Goal: Transaction & Acquisition: Purchase product/service

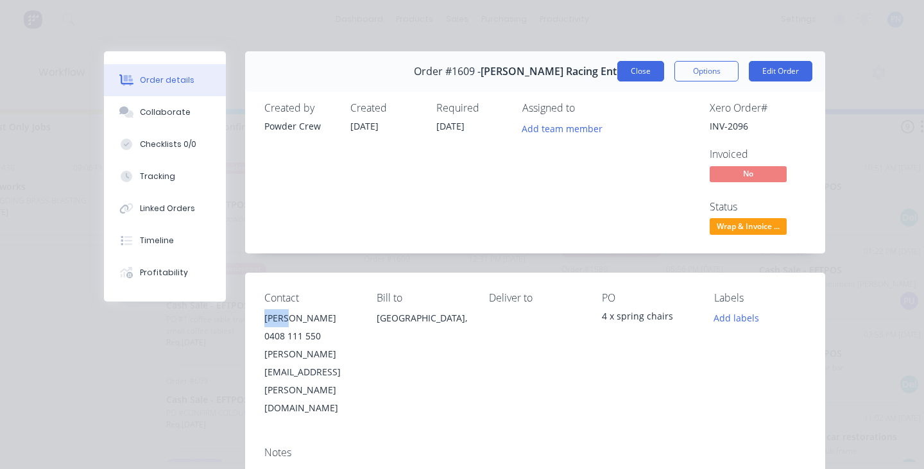
click at [648, 72] on button "Close" at bounding box center [641, 71] width 47 height 21
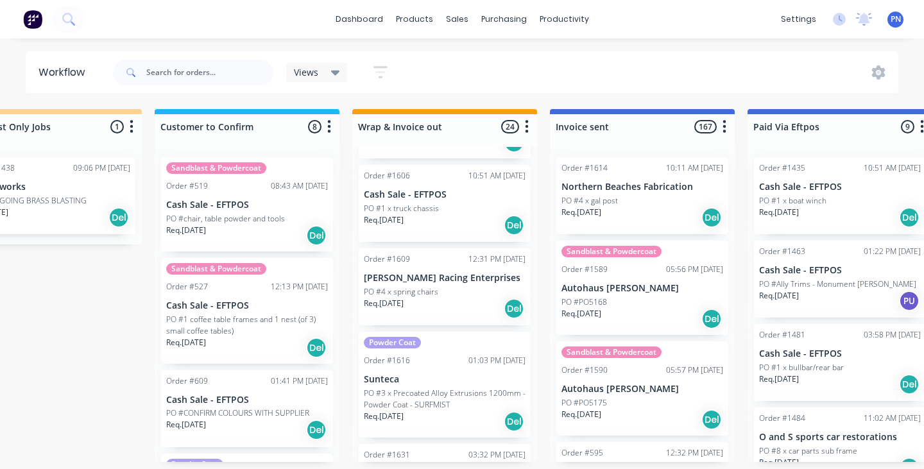
click at [455, 290] on div "PO #4 x spring chairs" at bounding box center [445, 292] width 162 height 12
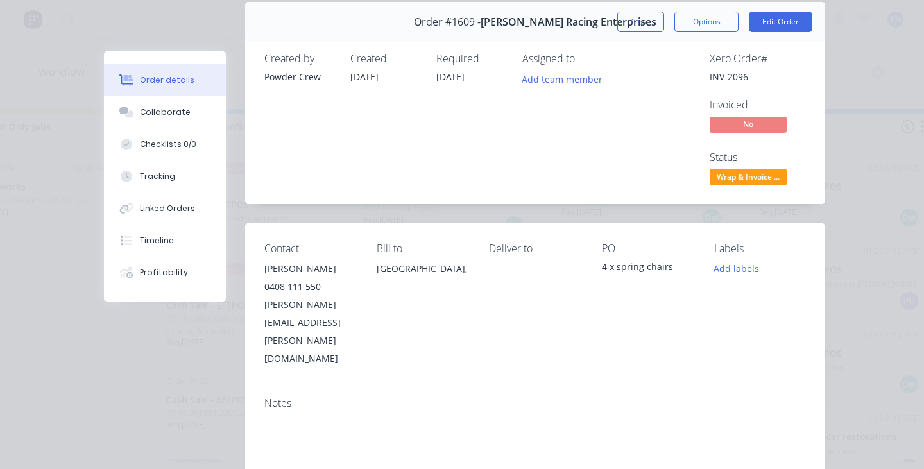
scroll to position [52, 0]
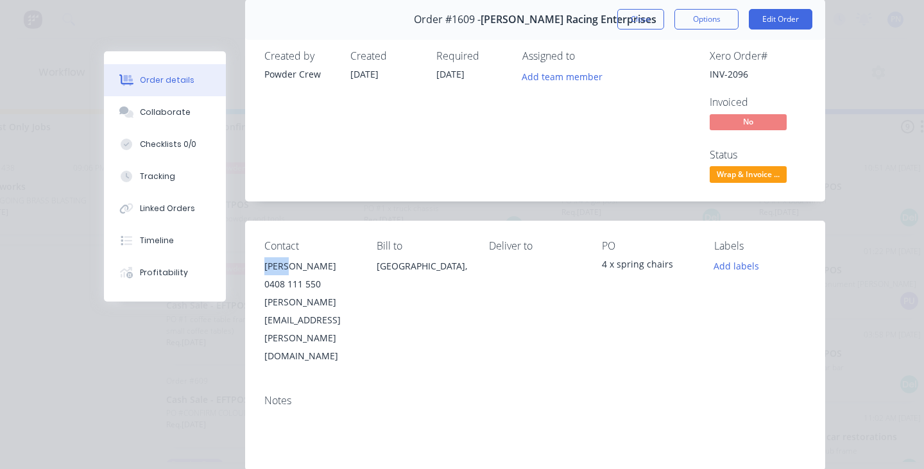
drag, startPoint x: 297, startPoint y: 264, endPoint x: 264, endPoint y: 264, distance: 32.7
click at [264, 264] on div "Contact [PERSON_NAME] [PHONE_NUMBER] [PERSON_NAME][EMAIL_ADDRESS][PERSON_NAME][…" at bounding box center [535, 303] width 580 height 164
copy div "[PERSON_NAME]"
click at [644, 24] on button "Close" at bounding box center [641, 19] width 47 height 21
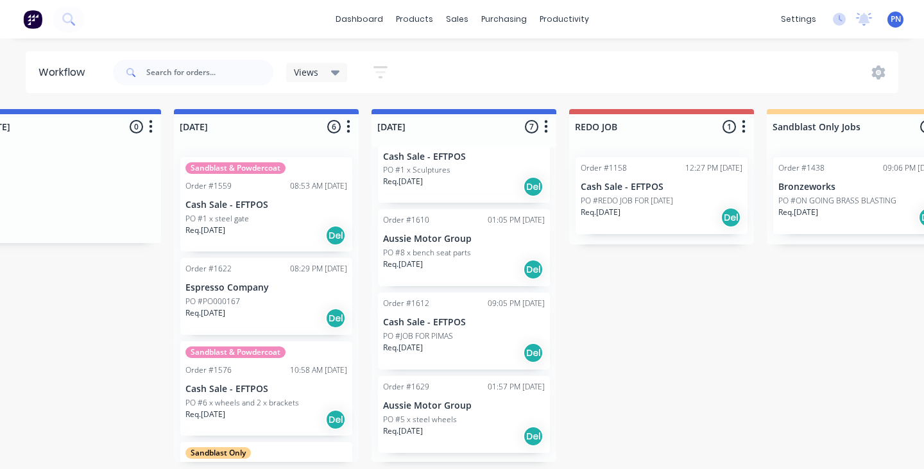
scroll to position [0, 635]
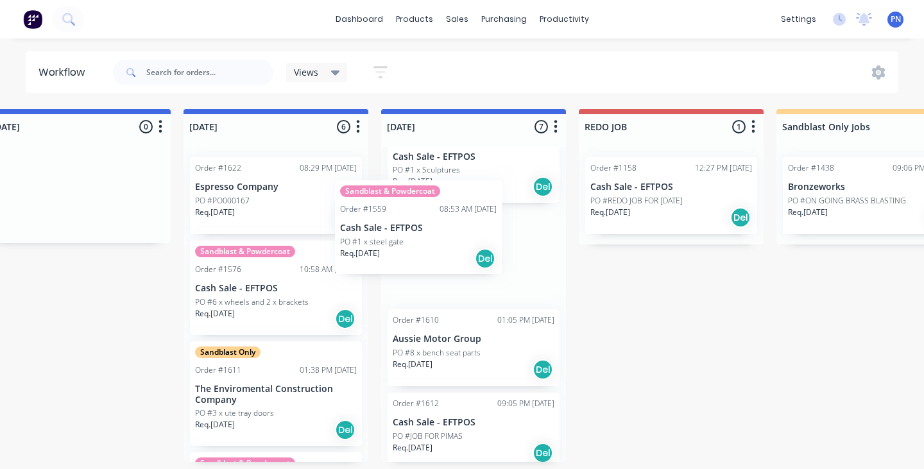
drag, startPoint x: 281, startPoint y: 218, endPoint x: 431, endPoint y: 241, distance: 152.6
click at [431, 241] on div "Submitted 13 Status colour #ADADAD hex #ADADAD Save Cancel Summaries Total orde…" at bounding box center [798, 285] width 2886 height 353
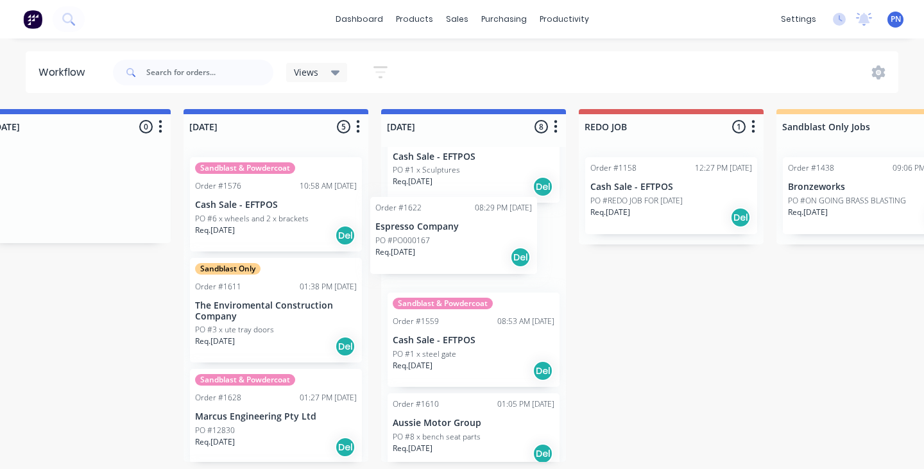
drag, startPoint x: 287, startPoint y: 209, endPoint x: 458, endPoint y: 248, distance: 176.0
click at [464, 248] on div "Submitted 13 Status colour #ADADAD hex #ADADAD Save Cancel Summaries Total orde…" at bounding box center [798, 285] width 2886 height 353
click at [291, 233] on div "Req. [DATE] Del" at bounding box center [276, 236] width 162 height 22
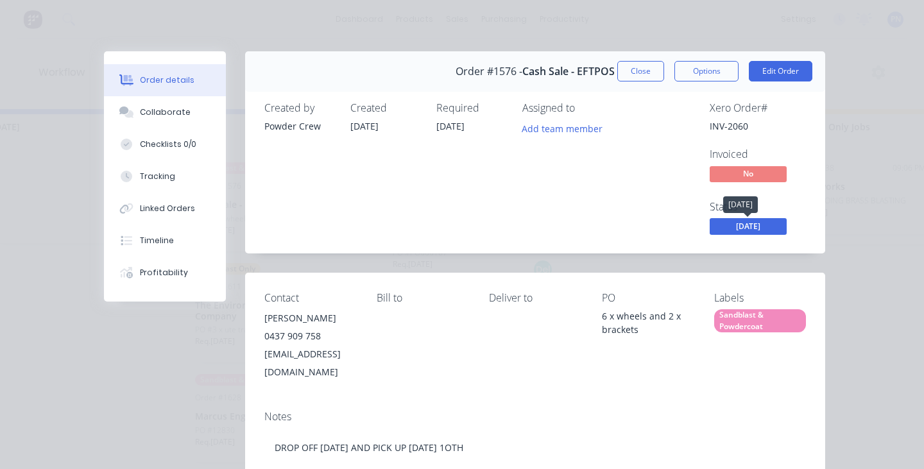
click at [752, 222] on span "[DATE]" at bounding box center [748, 226] width 77 height 16
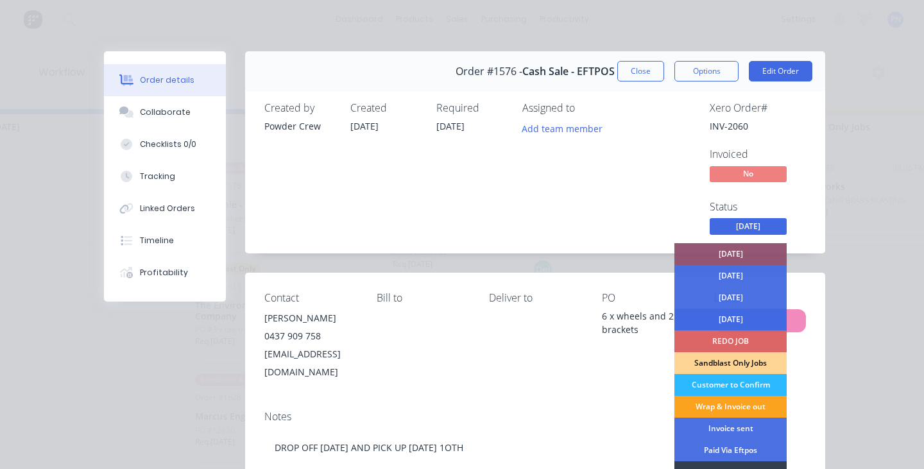
scroll to position [28, 0]
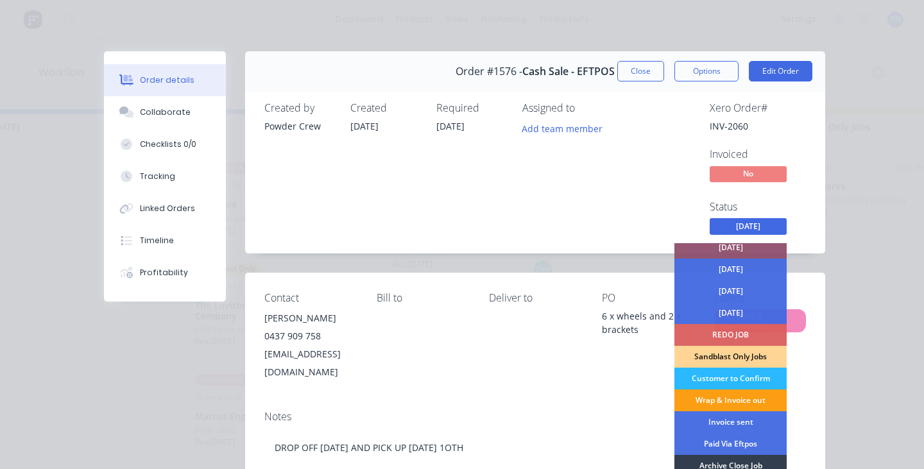
click at [721, 401] on div "Wrap & Invoice out" at bounding box center [731, 401] width 112 height 22
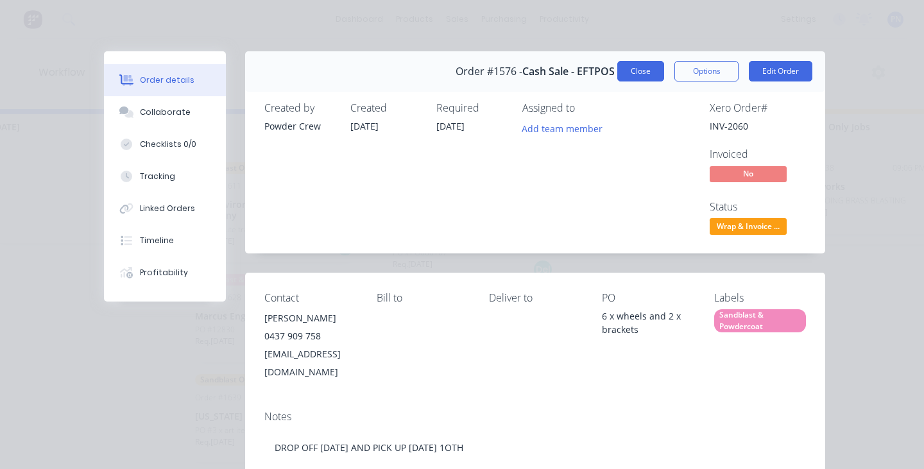
click at [647, 76] on button "Close" at bounding box center [641, 71] width 47 height 21
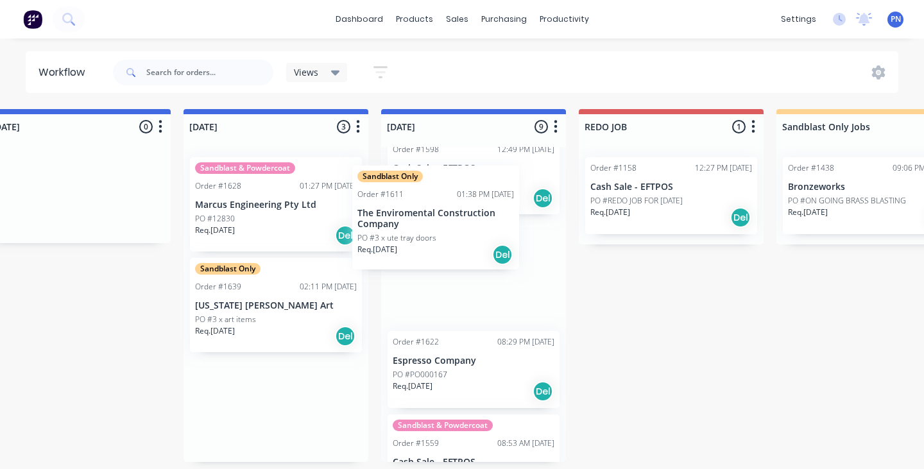
drag, startPoint x: 294, startPoint y: 238, endPoint x: 463, endPoint y: 245, distance: 169.0
click at [463, 245] on div "Submitted 13 Status colour #ADADAD hex #ADADAD Save Cancel Summaries Total orde…" at bounding box center [798, 285] width 2886 height 353
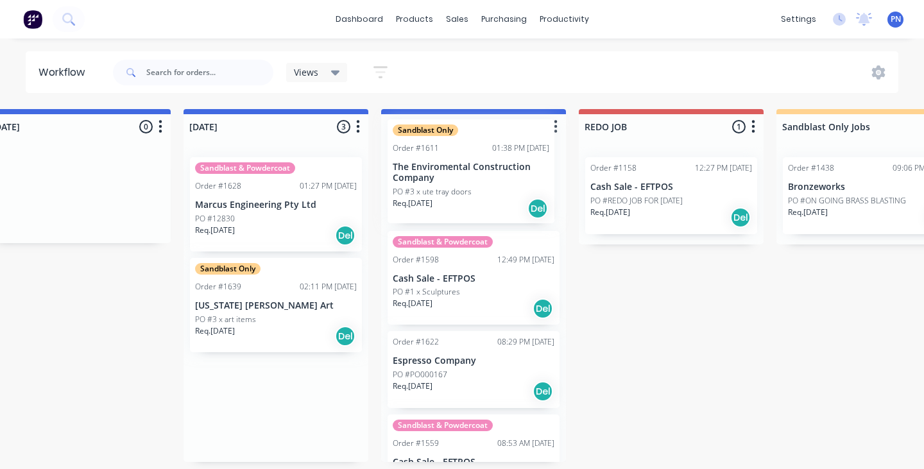
scroll to position [322, 0]
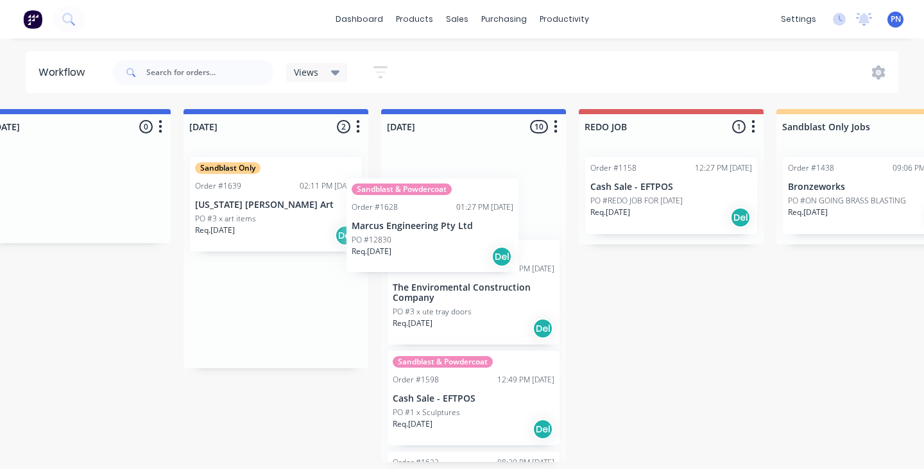
drag, startPoint x: 262, startPoint y: 228, endPoint x: 415, endPoint y: 248, distance: 154.1
click at [419, 248] on div "Submitted 13 Status colour #ADADAD hex #ADADAD Save Cancel Summaries Total orde…" at bounding box center [798, 285] width 2886 height 353
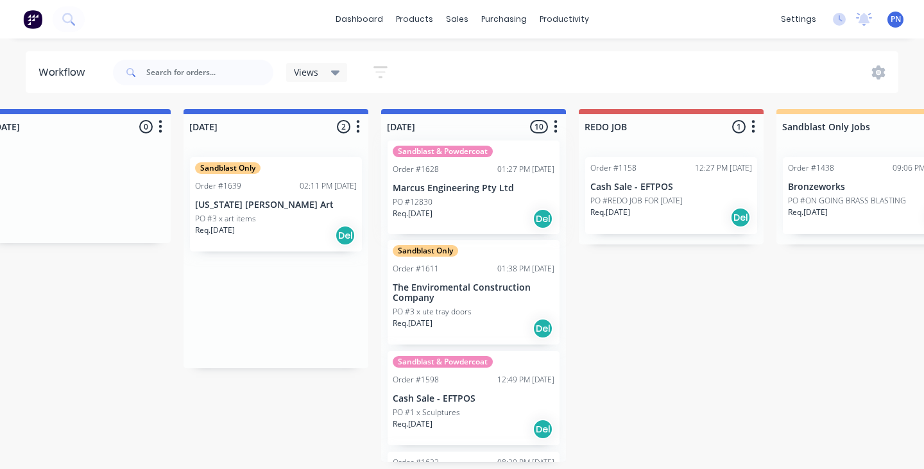
scroll to position [300, 0]
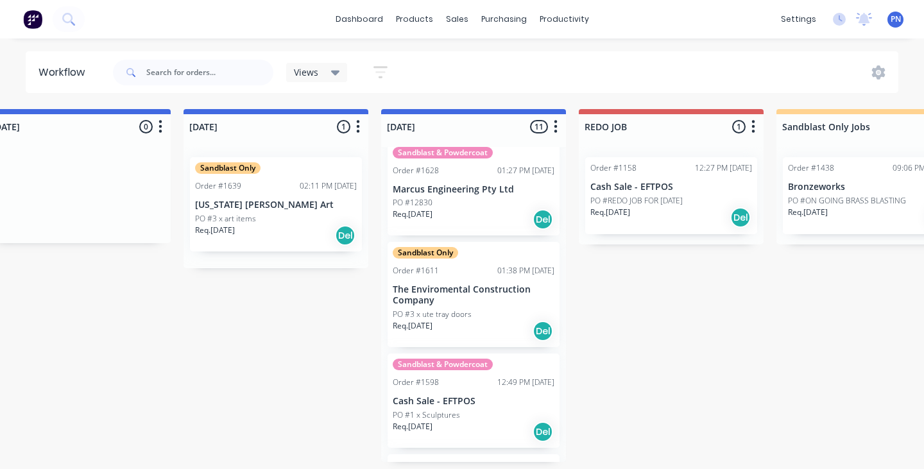
click at [307, 225] on div "Req. [DATE] Del" at bounding box center [276, 236] width 162 height 22
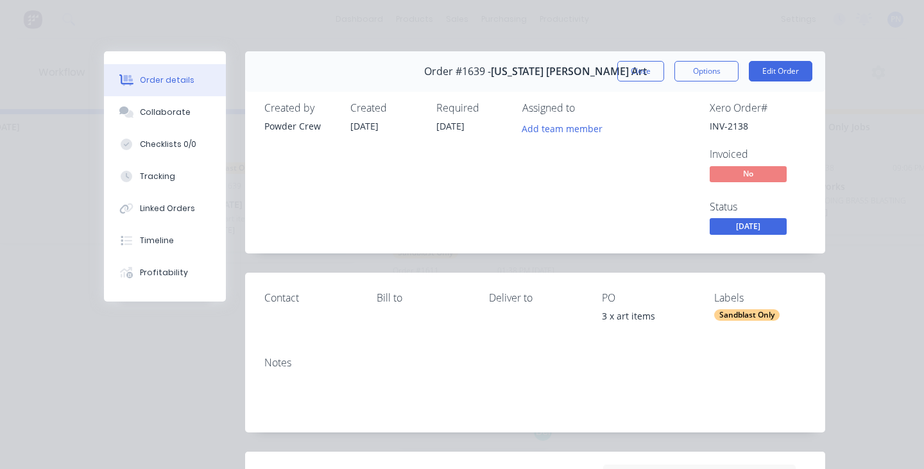
click at [737, 220] on span "[DATE]" at bounding box center [748, 226] width 77 height 16
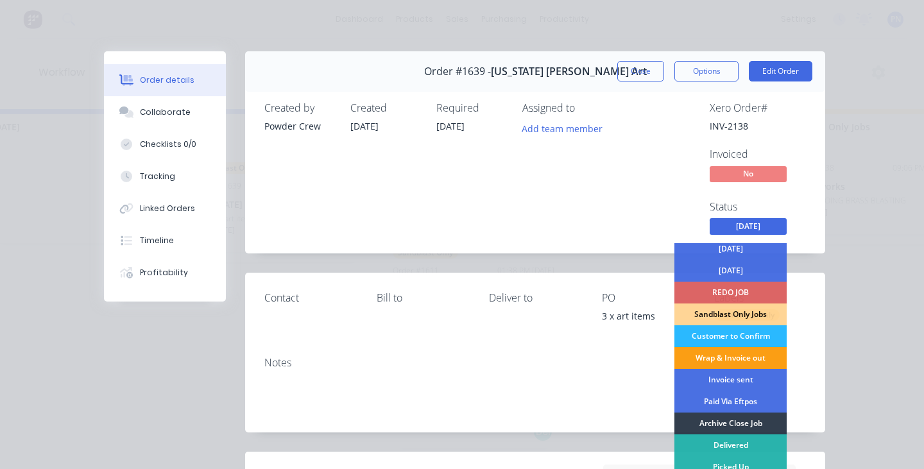
scroll to position [71, 0]
click at [718, 356] on div "Wrap & Invoice out" at bounding box center [731, 358] width 112 height 22
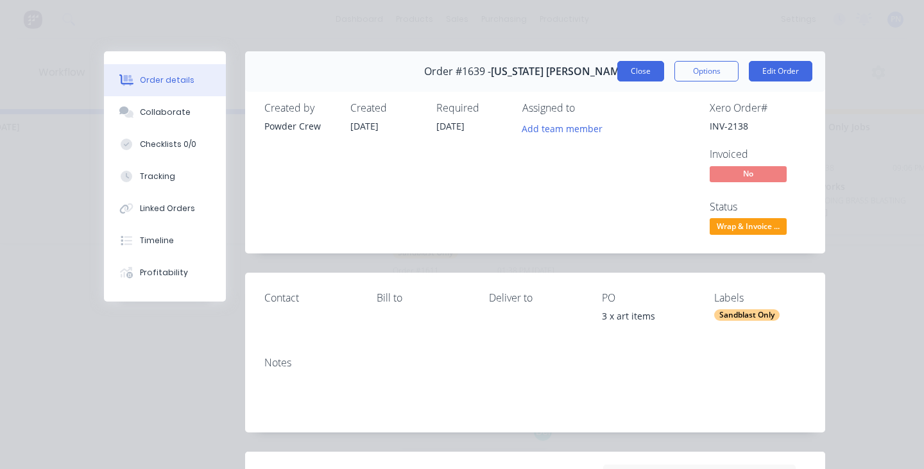
click at [636, 74] on button "Close" at bounding box center [641, 71] width 47 height 21
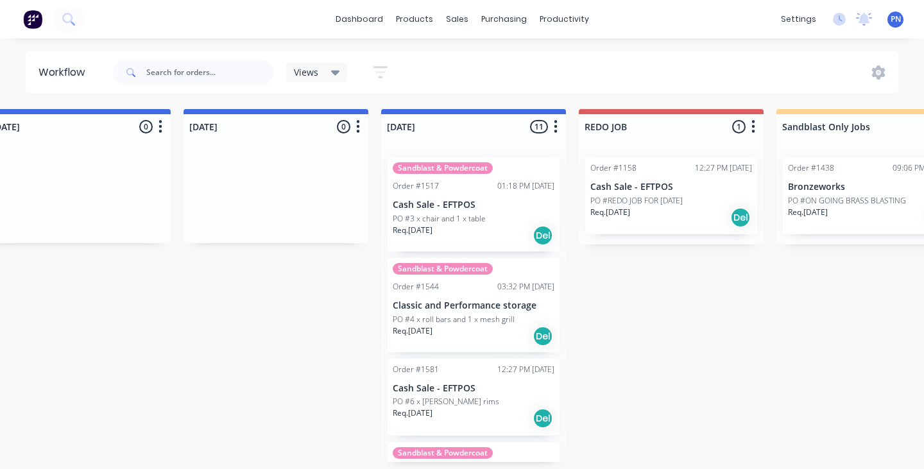
scroll to position [6, 0]
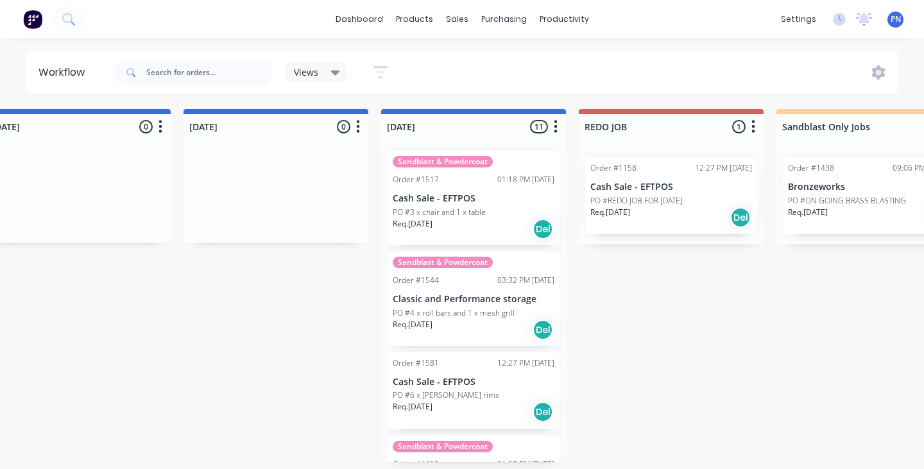
click at [493, 230] on div "Req. [DATE] Del" at bounding box center [474, 229] width 162 height 22
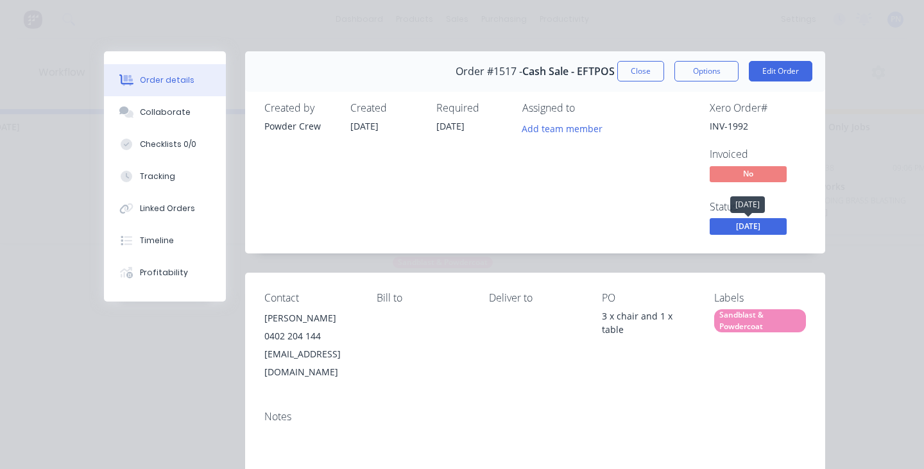
click at [731, 221] on span "[DATE]" at bounding box center [748, 226] width 77 height 16
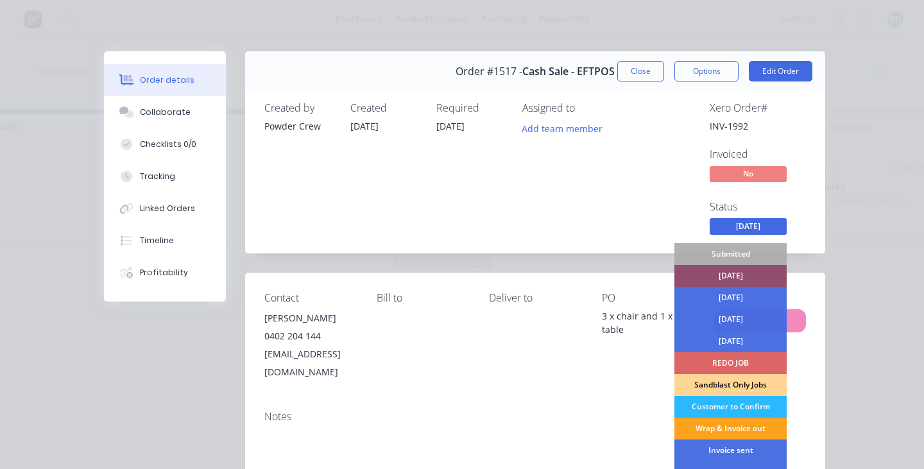
click at [723, 279] on div "[DATE]" at bounding box center [731, 276] width 112 height 22
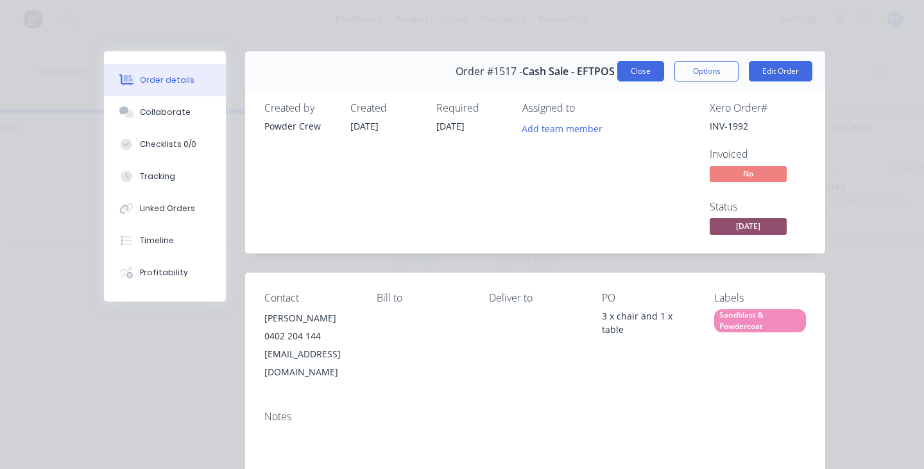
click at [642, 67] on button "Close" at bounding box center [641, 71] width 47 height 21
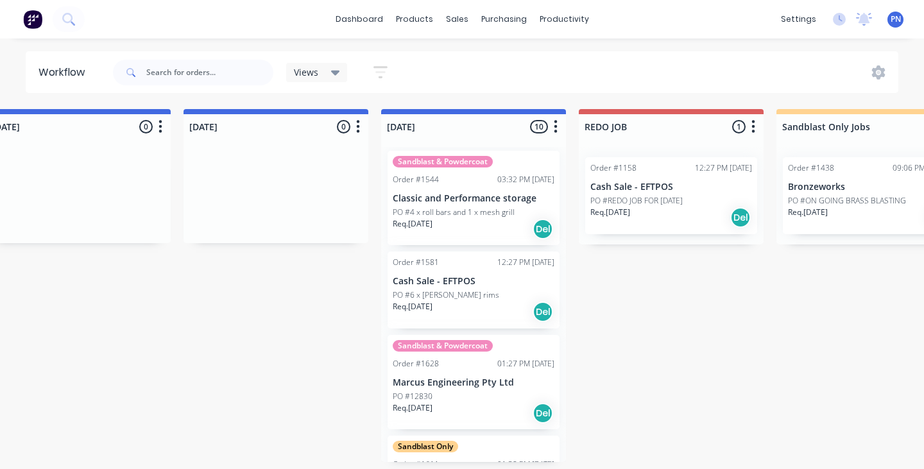
click at [478, 232] on div "Req. [DATE] Del" at bounding box center [474, 229] width 162 height 22
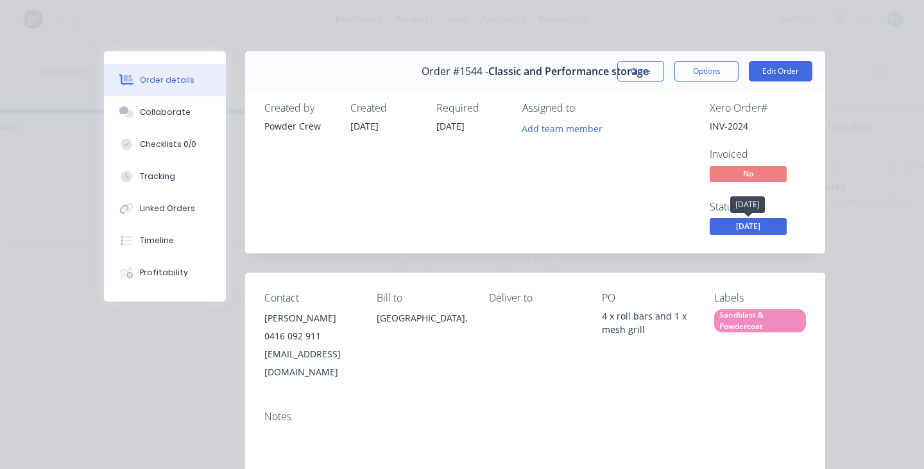
click at [741, 222] on span "[DATE]" at bounding box center [748, 226] width 77 height 16
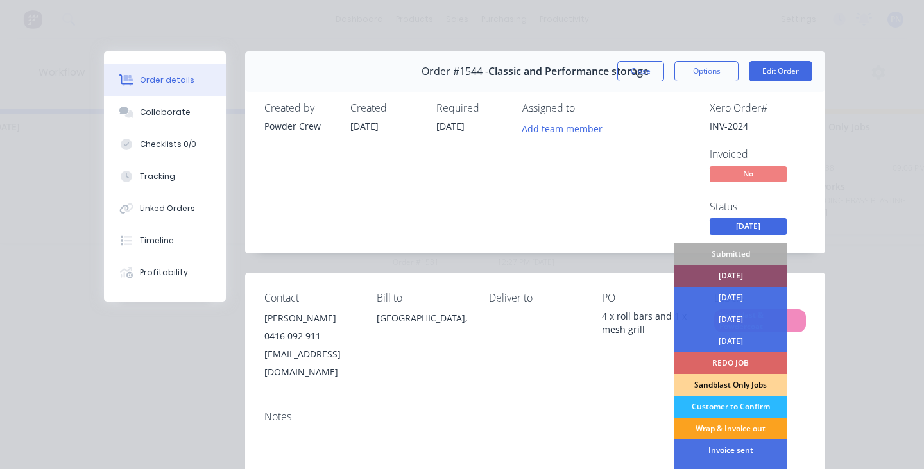
click at [720, 275] on div "[DATE]" at bounding box center [731, 276] width 112 height 22
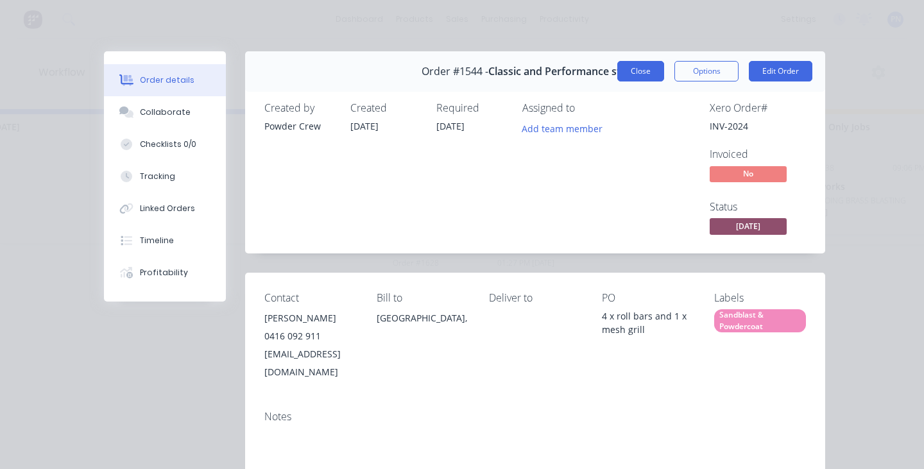
click at [642, 76] on button "Close" at bounding box center [641, 71] width 47 height 21
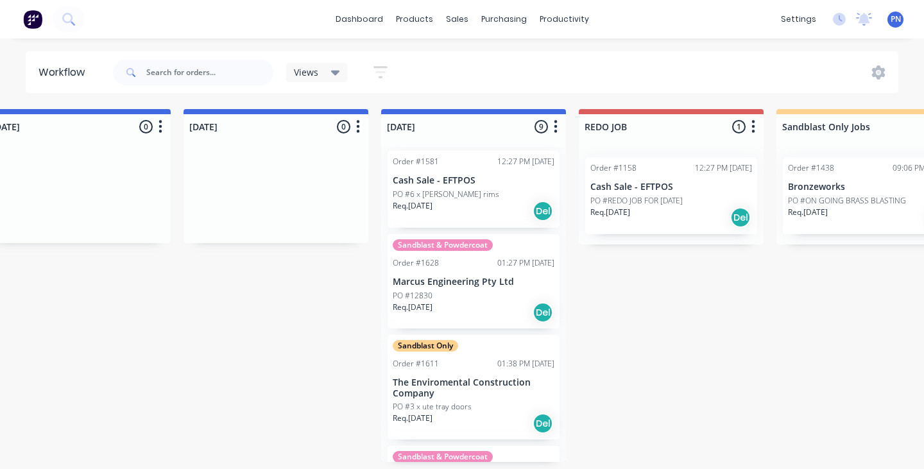
scroll to position [13, 0]
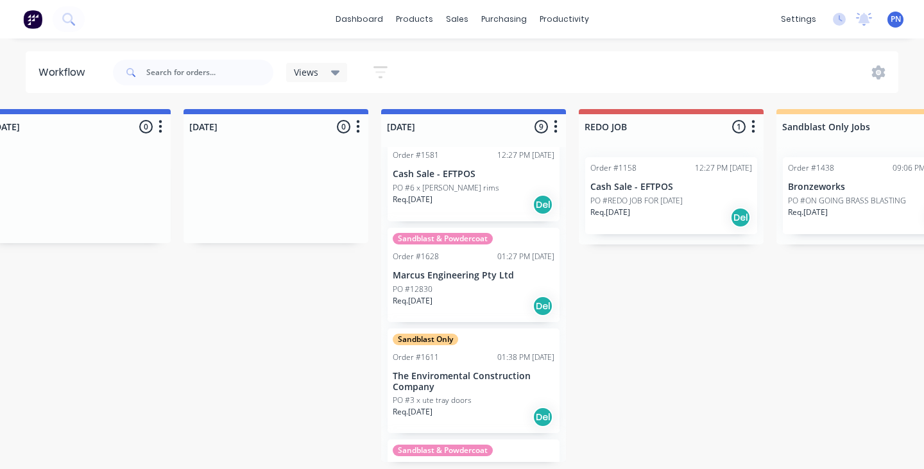
click at [507, 200] on div "Req. [DATE] Del" at bounding box center [474, 205] width 162 height 22
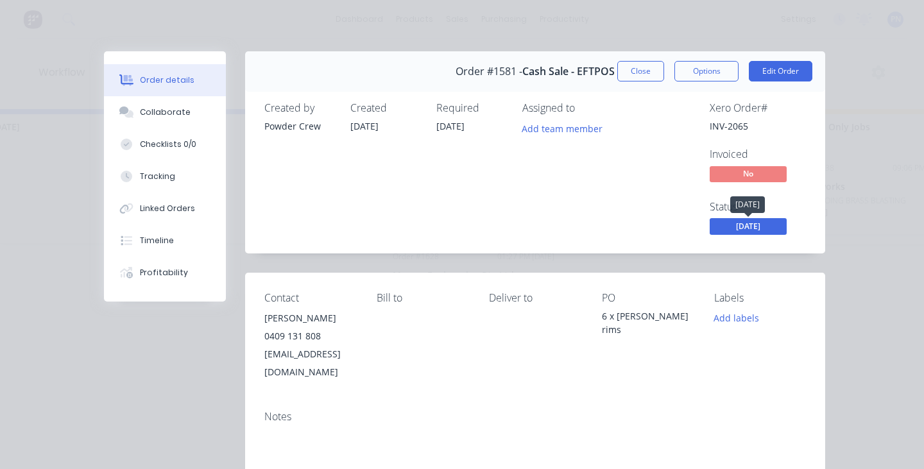
click at [734, 227] on span "[DATE]" at bounding box center [748, 226] width 77 height 16
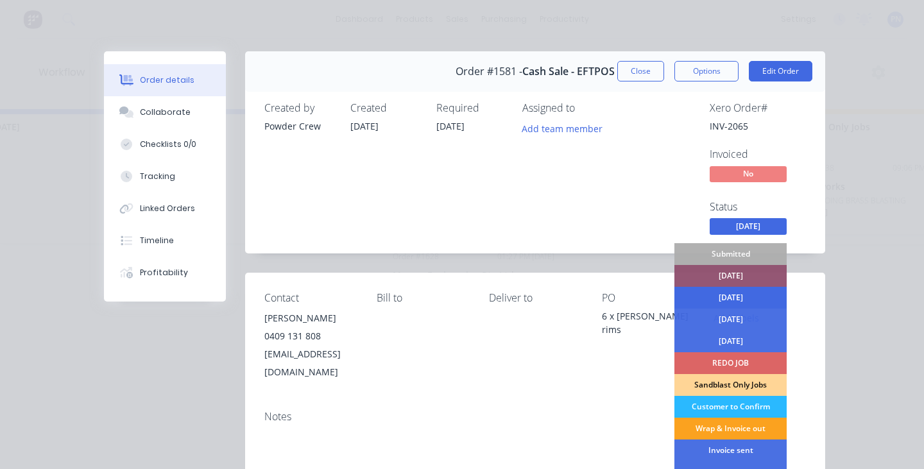
click at [720, 297] on div "[DATE]" at bounding box center [731, 298] width 112 height 22
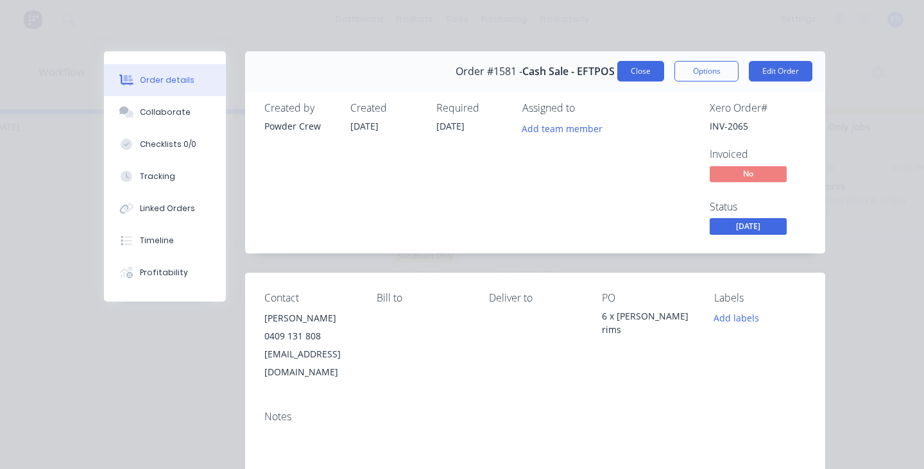
click at [645, 65] on button "Close" at bounding box center [641, 71] width 47 height 21
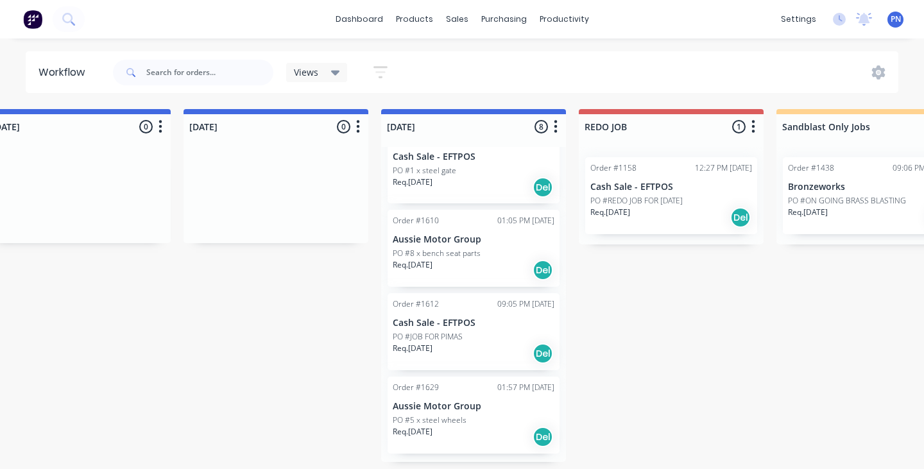
scroll to position [444, 0]
click at [487, 348] on div "Req. [DATE] Del" at bounding box center [474, 354] width 162 height 22
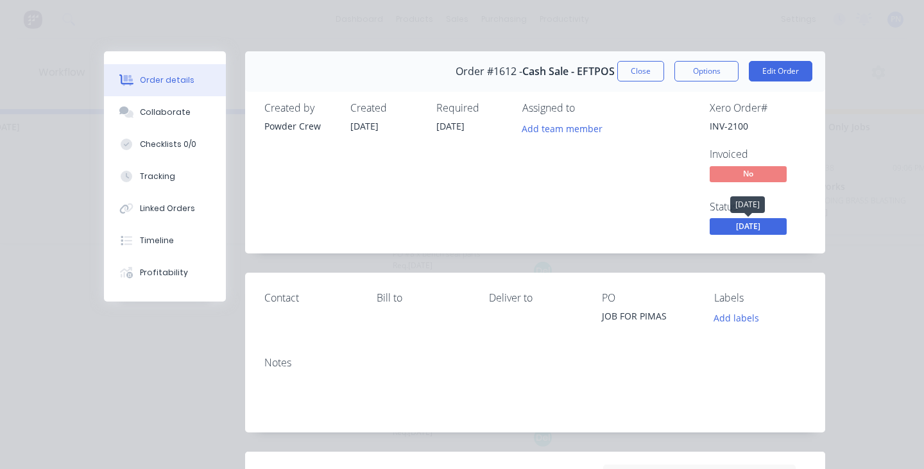
click at [731, 227] on span "[DATE]" at bounding box center [748, 226] width 77 height 16
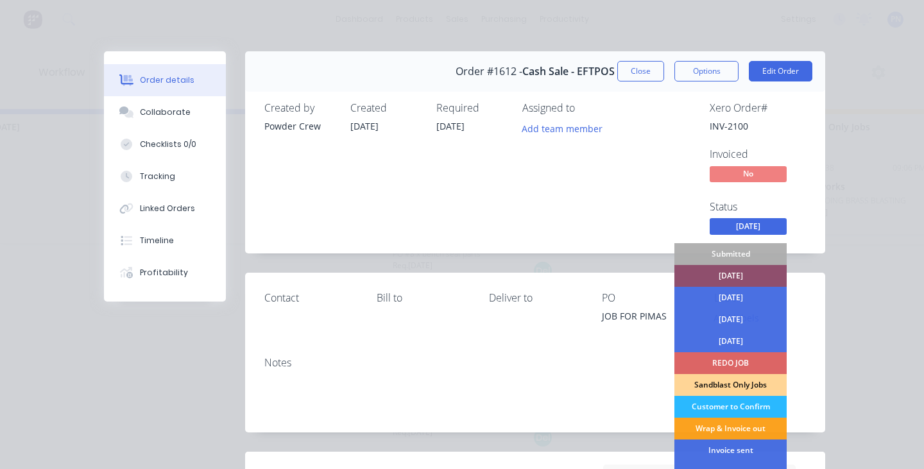
click at [723, 277] on div "[DATE]" at bounding box center [731, 276] width 112 height 22
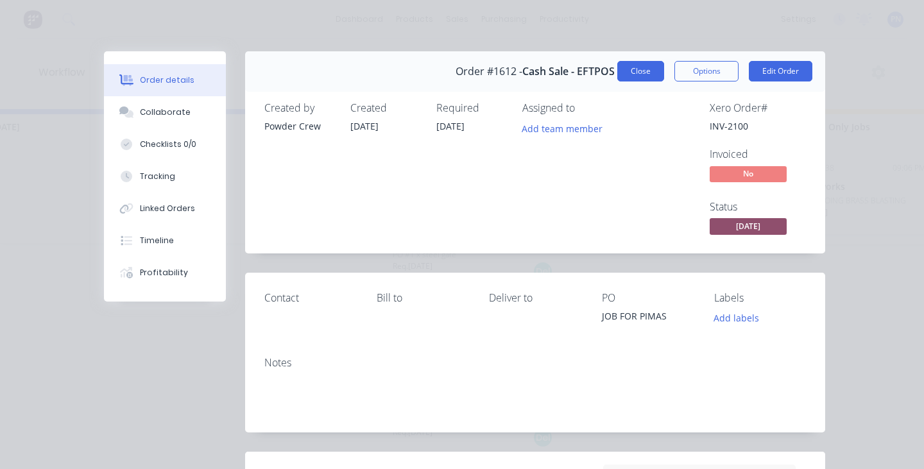
click at [643, 71] on button "Close" at bounding box center [641, 71] width 47 height 21
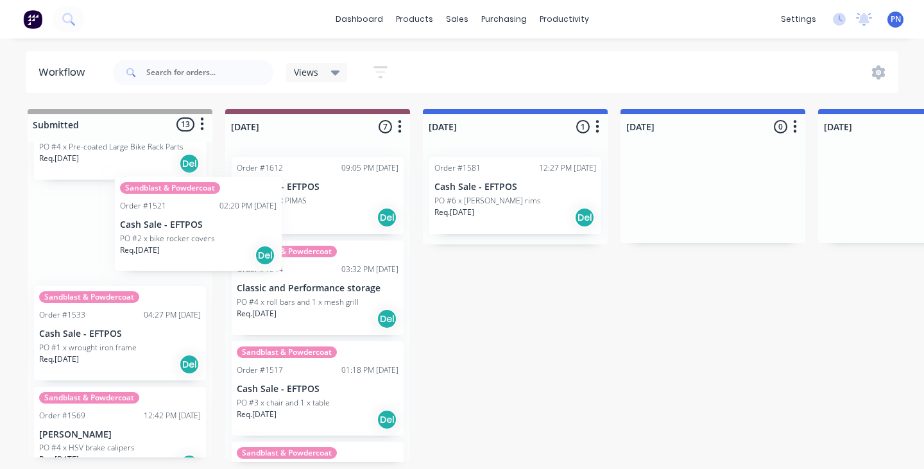
scroll to position [67, 0]
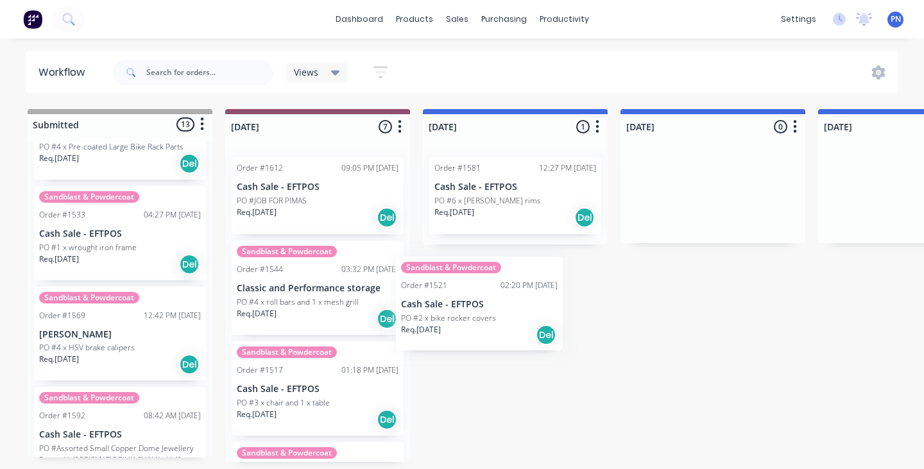
drag, startPoint x: 128, startPoint y: 216, endPoint x: 794, endPoint y: 379, distance: 686.0
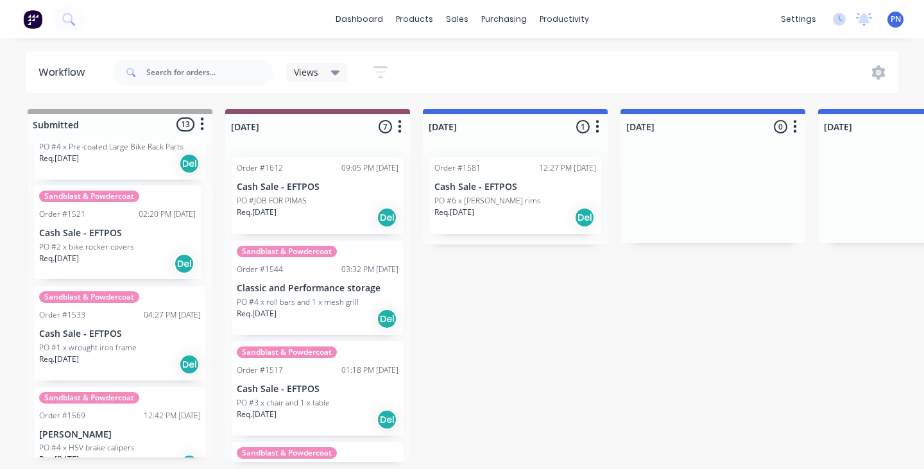
scroll to position [67, 0]
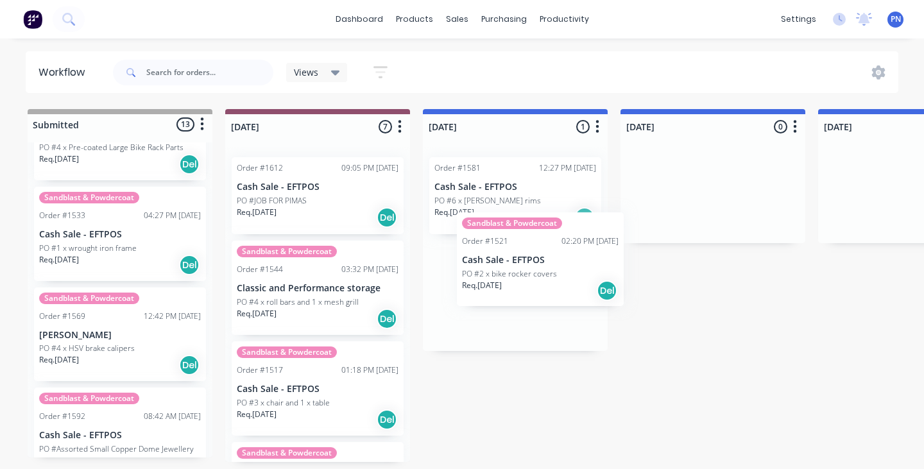
drag, startPoint x: 80, startPoint y: 212, endPoint x: 486, endPoint y: 238, distance: 407.2
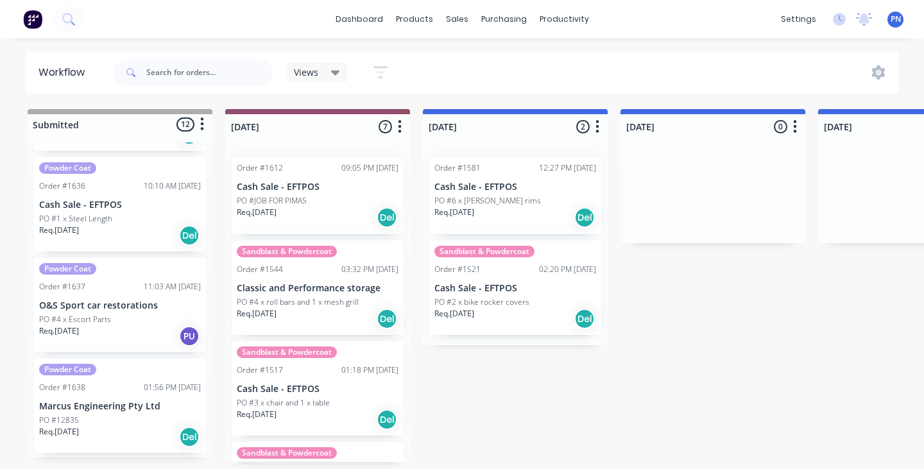
scroll to position [947, 0]
click at [67, 315] on p "PO #4 x Escort Parts" at bounding box center [75, 321] width 72 height 12
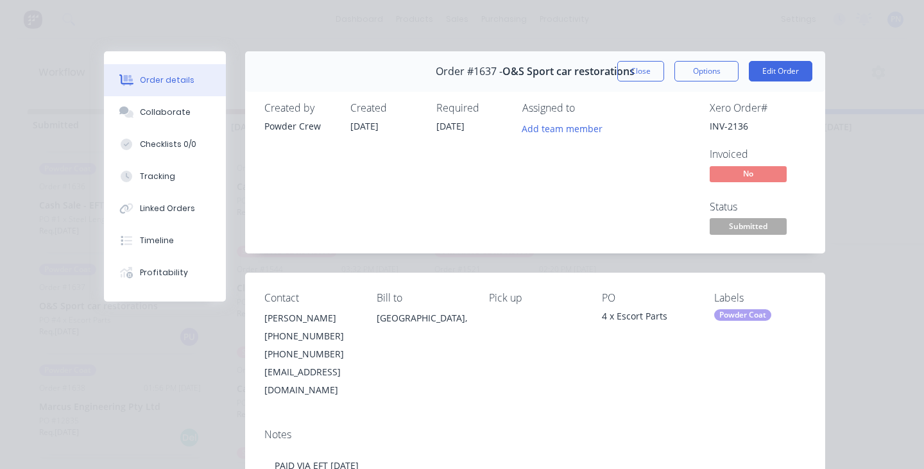
click at [725, 219] on span "Submitted" at bounding box center [748, 226] width 77 height 16
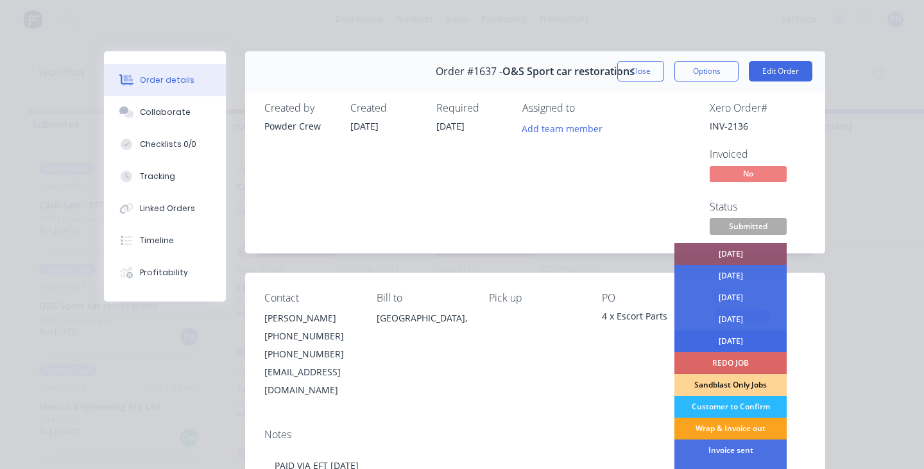
click at [720, 341] on div "[DATE]" at bounding box center [731, 342] width 112 height 22
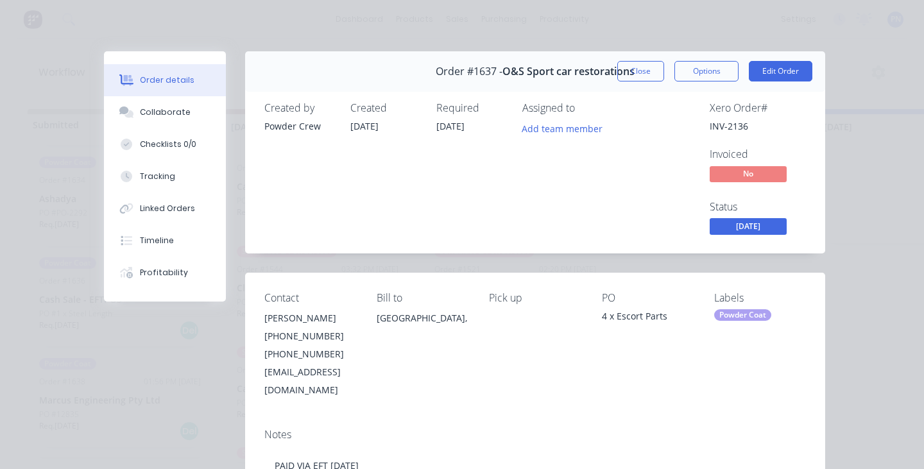
scroll to position [847, 0]
click at [651, 71] on button "Close" at bounding box center [641, 71] width 47 height 21
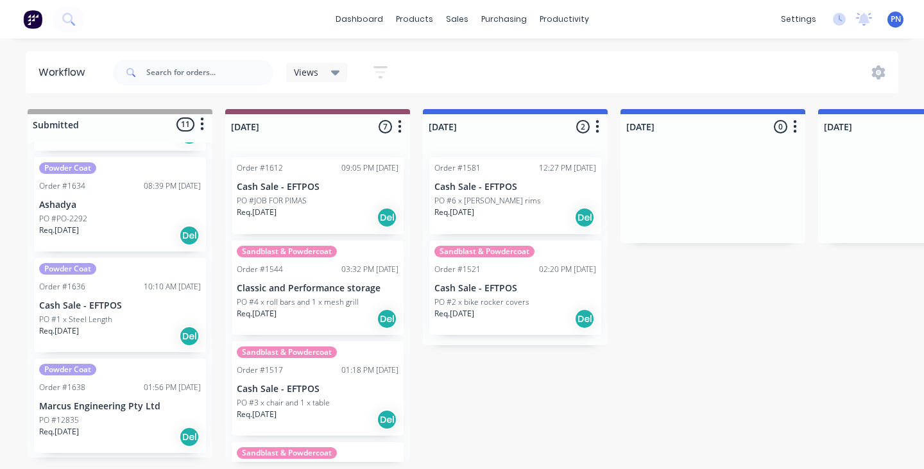
scroll to position [0, 0]
click at [145, 415] on div "PO #12835" at bounding box center [120, 421] width 162 height 12
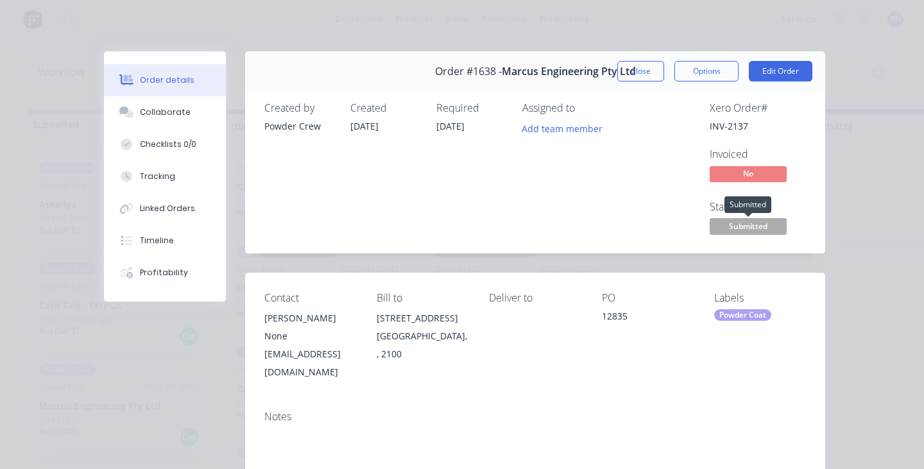
click at [746, 219] on span "Submitted" at bounding box center [748, 226] width 77 height 16
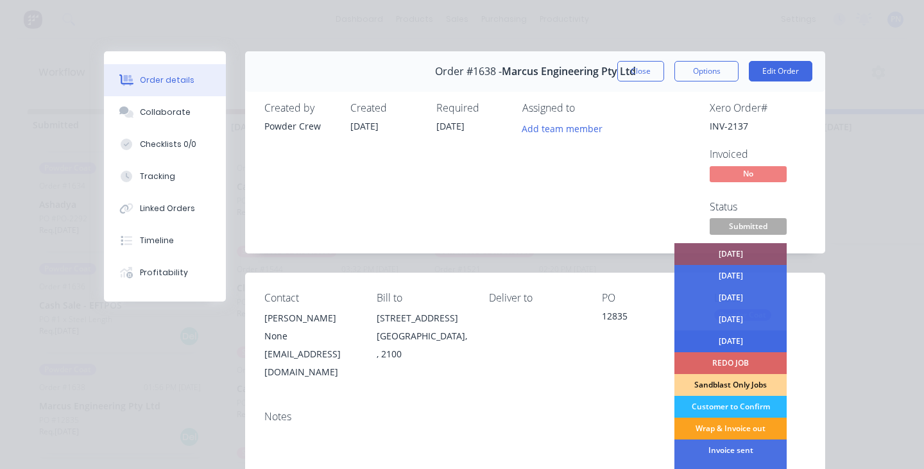
click at [733, 339] on div "[DATE]" at bounding box center [731, 342] width 112 height 22
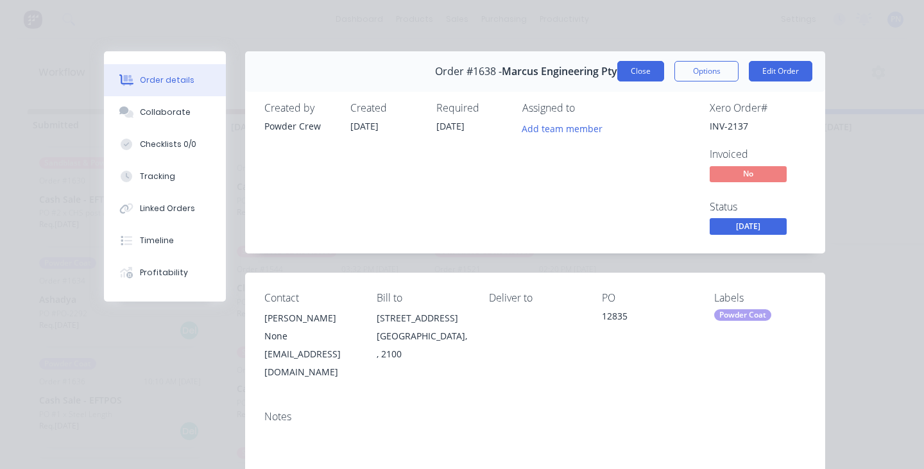
click at [642, 64] on button "Close" at bounding box center [641, 71] width 47 height 21
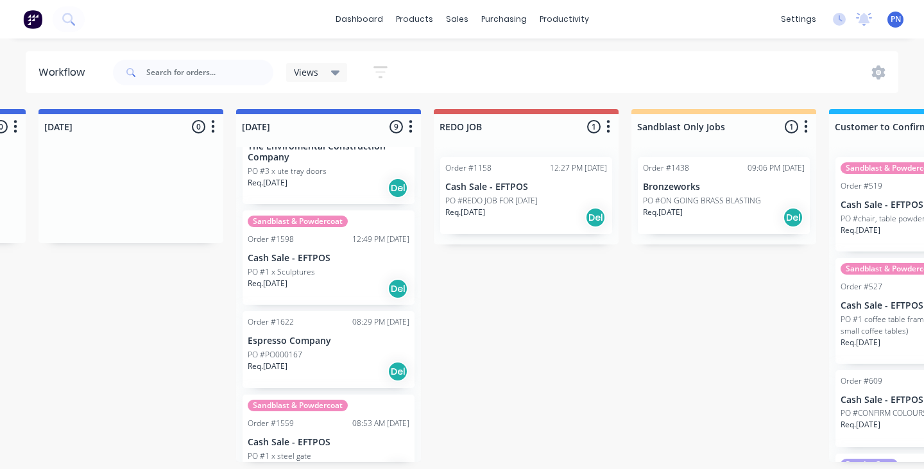
scroll to position [0, 790]
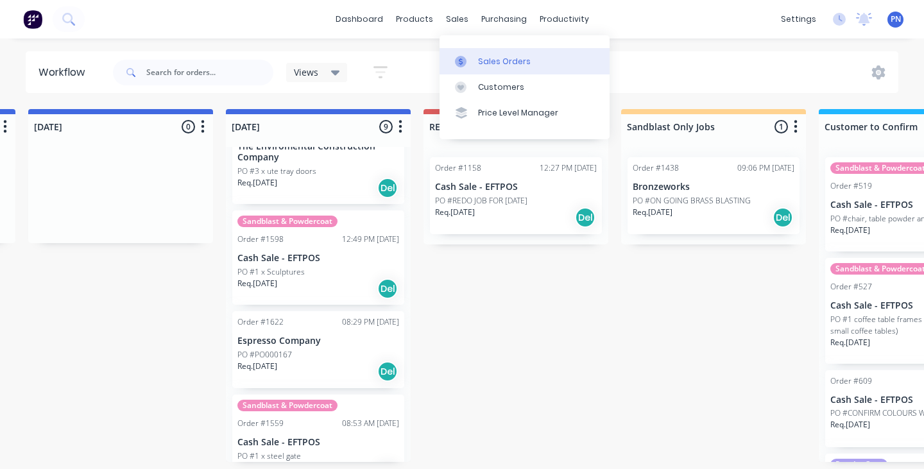
click at [489, 56] on div "Sales Orders" at bounding box center [504, 62] width 53 height 12
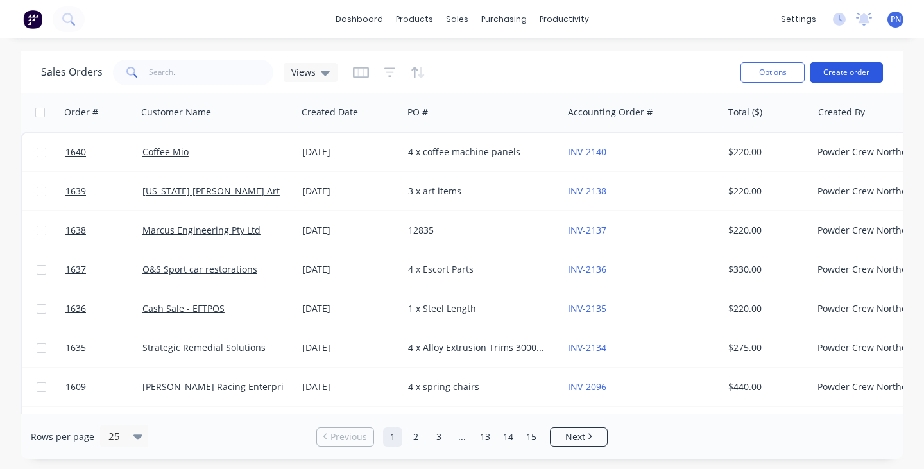
click at [867, 69] on button "Create order" at bounding box center [846, 72] width 73 height 21
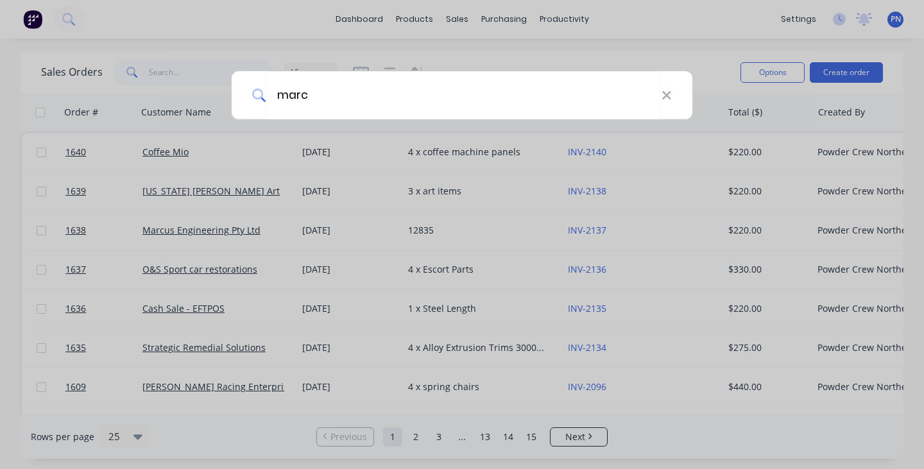
type input "marcu"
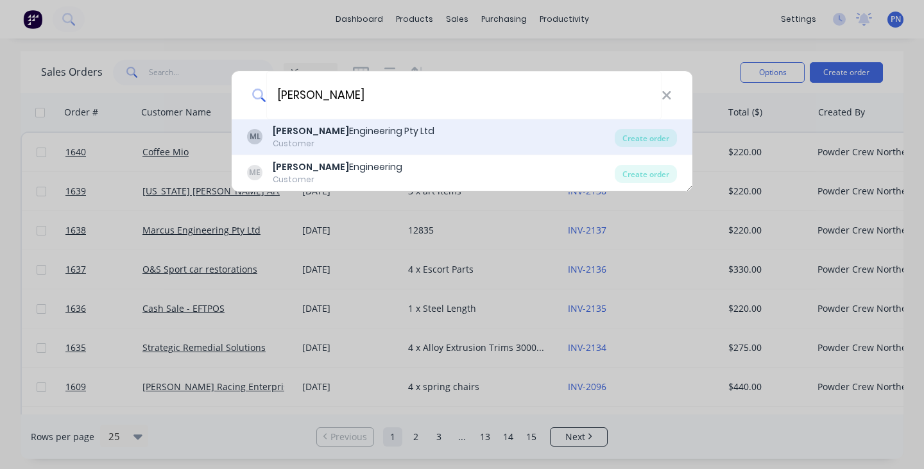
drag, startPoint x: 866, startPoint y: 69, endPoint x: 354, endPoint y: 130, distance: 515.9
click at [354, 130] on div "Marcus Engineering Pty Ltd" at bounding box center [354, 131] width 162 height 13
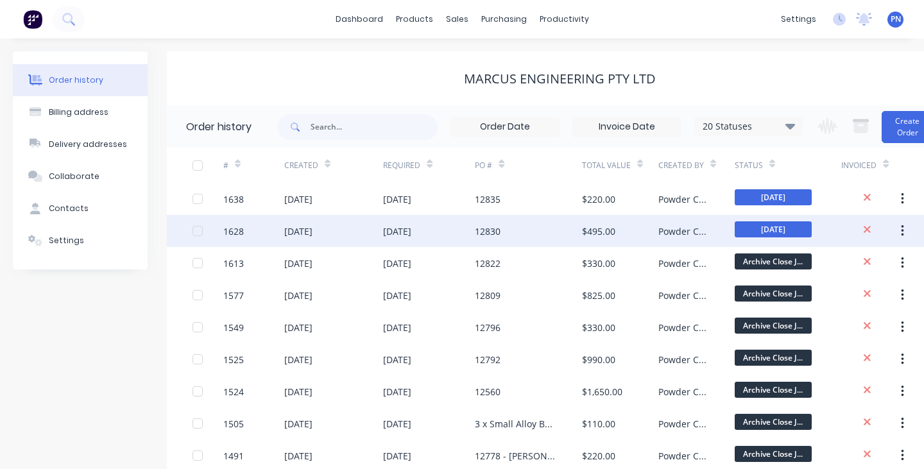
click at [543, 225] on div "12830" at bounding box center [528, 231] width 107 height 32
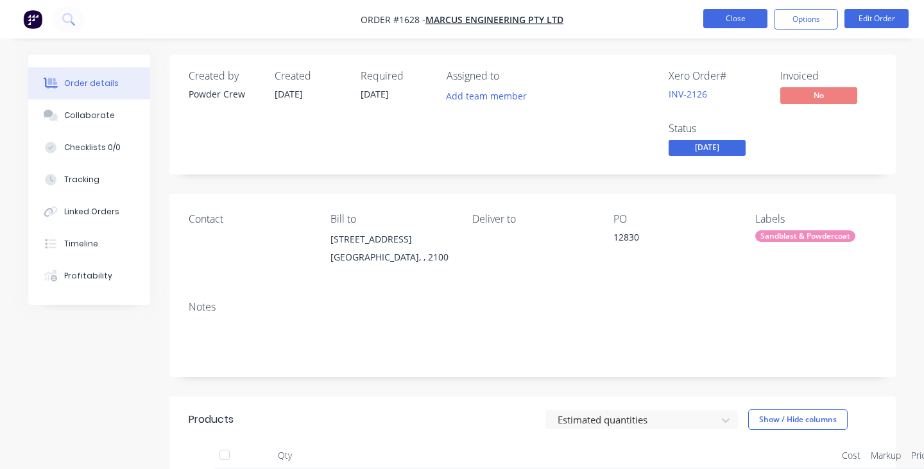
click at [732, 21] on button "Close" at bounding box center [736, 18] width 64 height 19
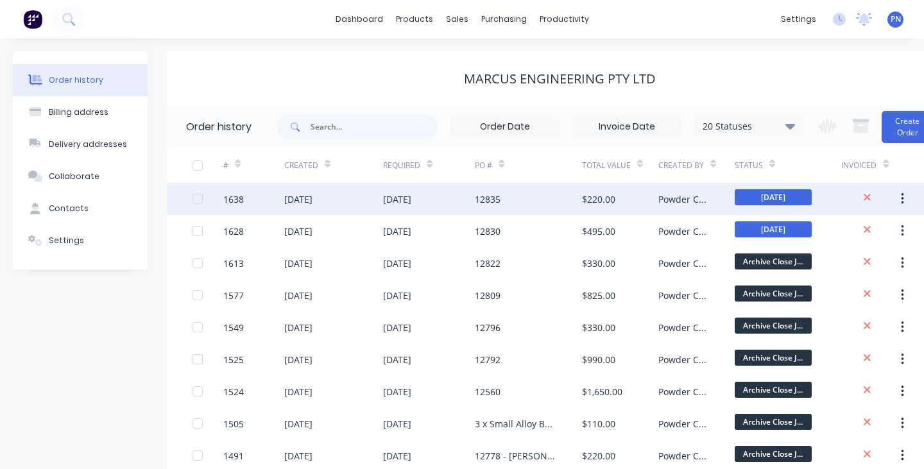
click at [546, 199] on div "12835" at bounding box center [528, 199] width 107 height 32
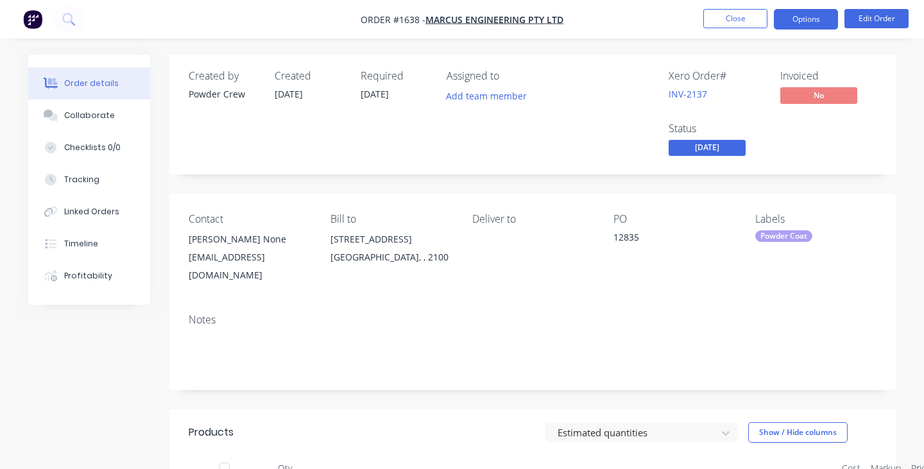
click at [831, 20] on button "Options" at bounding box center [806, 19] width 64 height 21
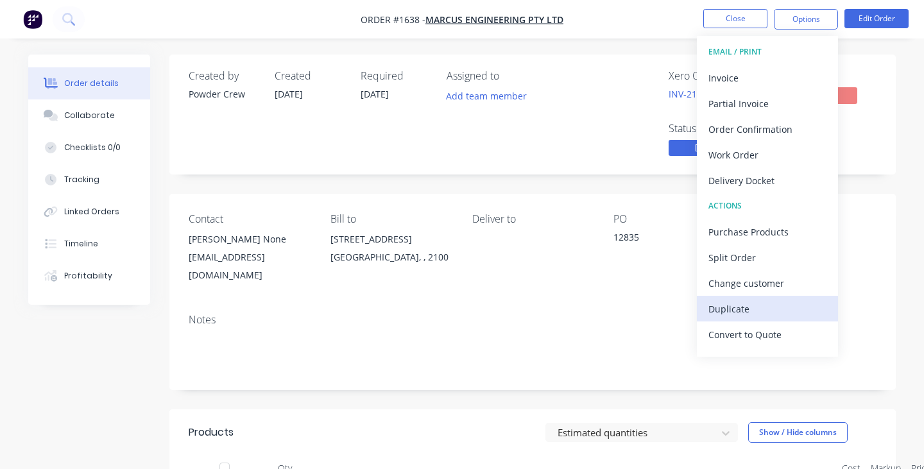
click at [761, 306] on div "Duplicate" at bounding box center [768, 309] width 118 height 19
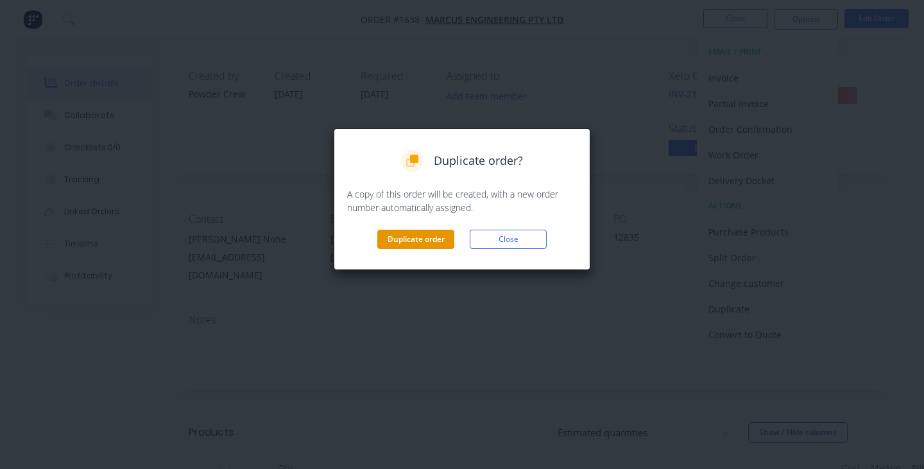
click at [431, 242] on button "Duplicate order" at bounding box center [415, 239] width 77 height 19
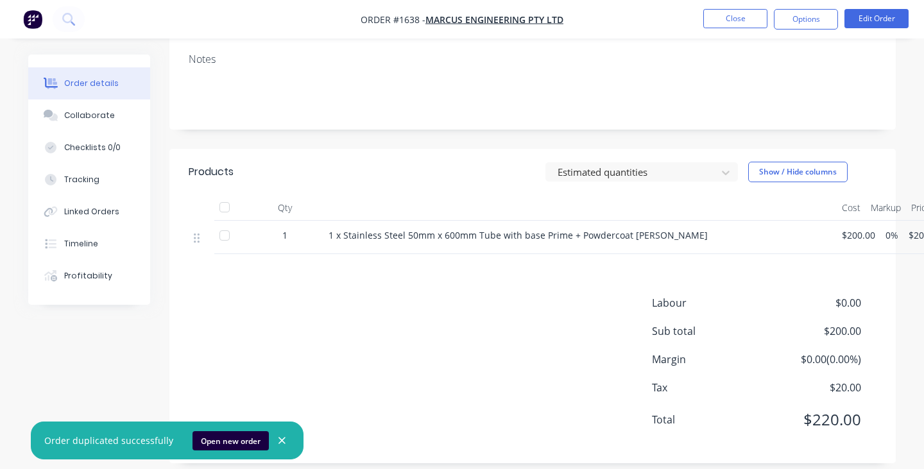
scroll to position [260, 0]
click at [741, 21] on button "Close" at bounding box center [736, 18] width 64 height 19
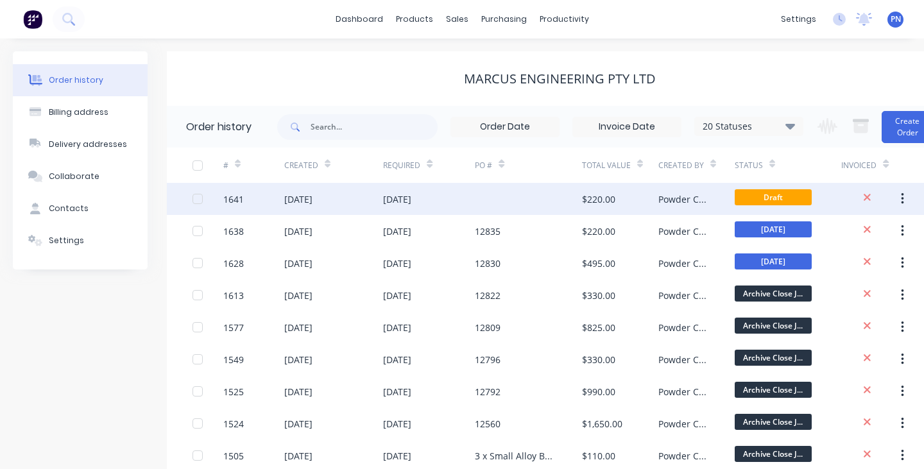
click at [488, 202] on div at bounding box center [528, 199] width 107 height 32
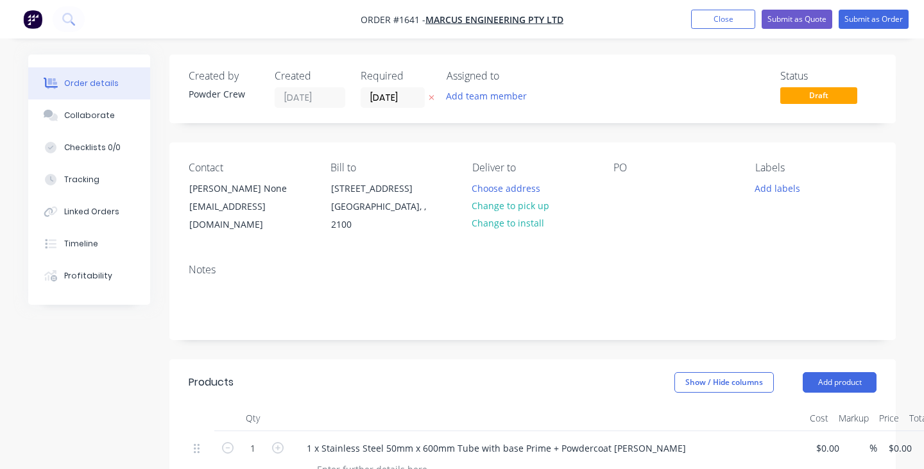
type input "$200.00"
click at [631, 188] on div at bounding box center [624, 188] width 21 height 19
click at [644, 189] on div "2 x ally plates" at bounding box center [653, 188] width 79 height 19
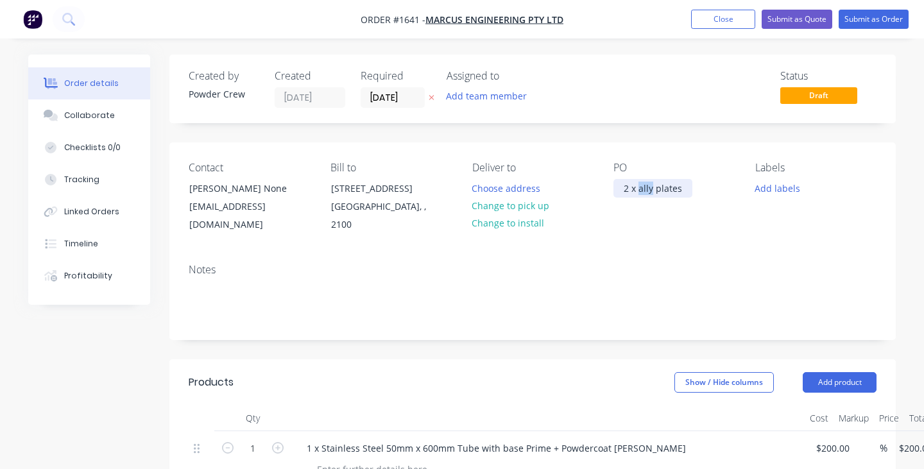
click at [644, 189] on div "2 x ally plates" at bounding box center [653, 188] width 79 height 19
copy div "2 x ally plates"
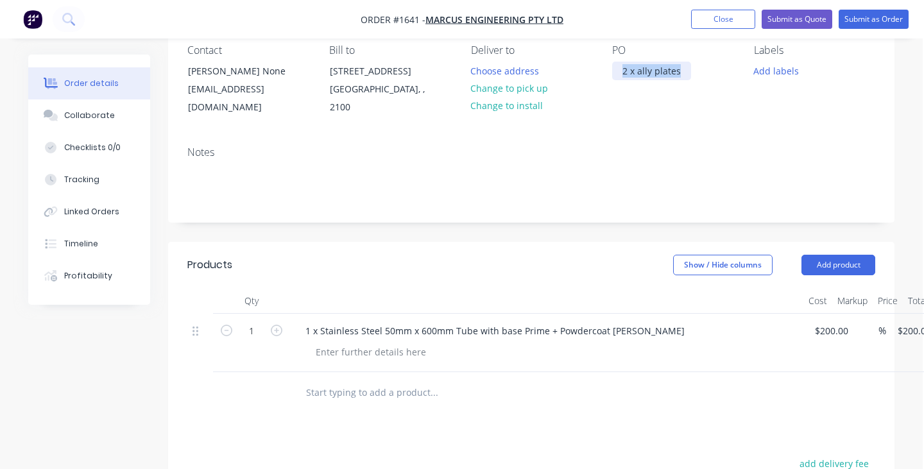
scroll to position [127, 1]
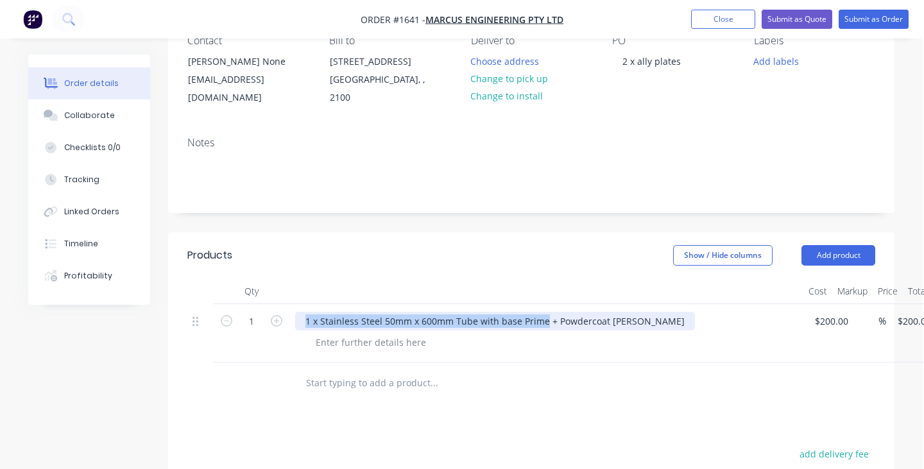
drag, startPoint x: 542, startPoint y: 309, endPoint x: 300, endPoint y: 293, distance: 241.9
click at [300, 304] on div "1 x Stainless Steel 50mm x 600mm Tube with base Prime + Powdercoat [PERSON_NAME]" at bounding box center [547, 333] width 514 height 58
paste div
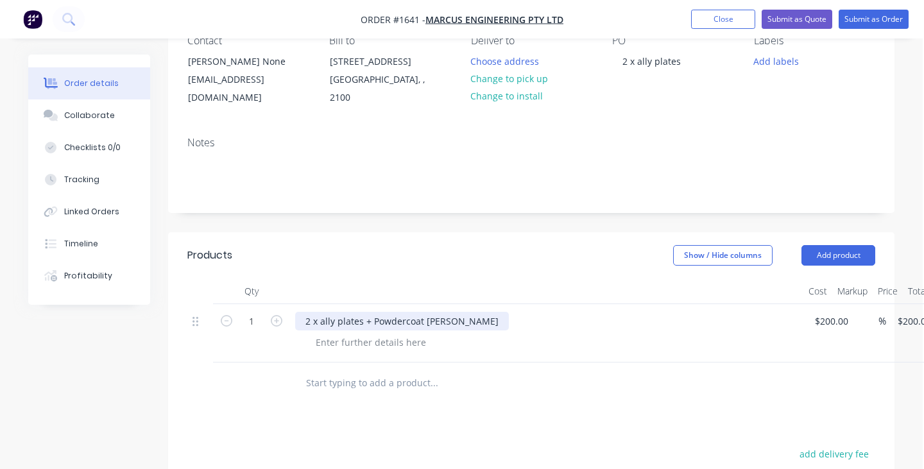
click at [473, 312] on div "2 x ally plates + Powdercoat [PERSON_NAME]" at bounding box center [402, 321] width 214 height 19
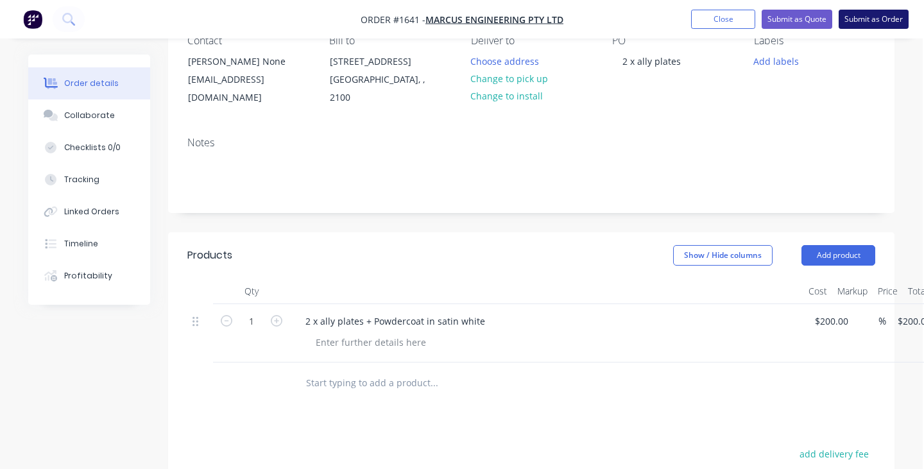
click at [862, 21] on button "Submit as Order" at bounding box center [874, 19] width 70 height 19
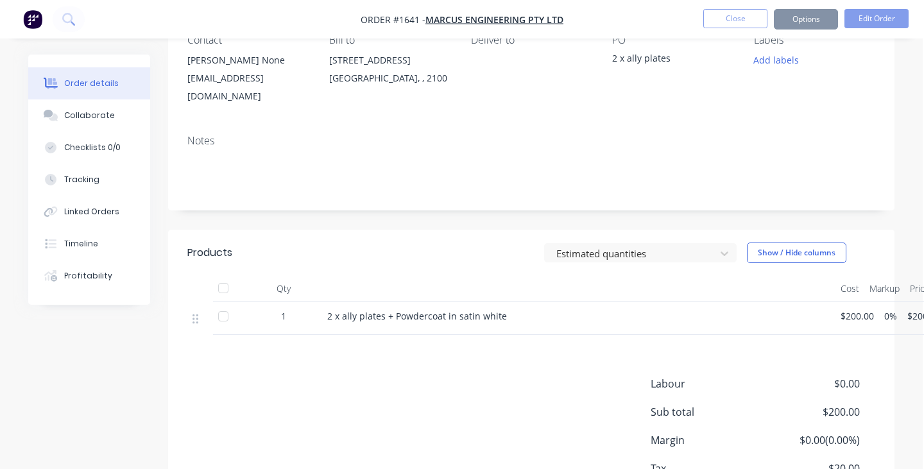
scroll to position [0, 0]
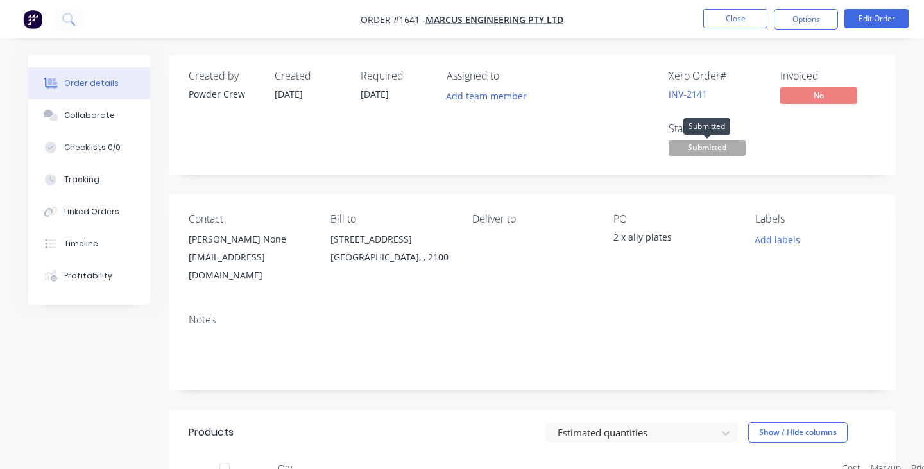
click at [728, 143] on span "Submitted" at bounding box center [707, 148] width 77 height 16
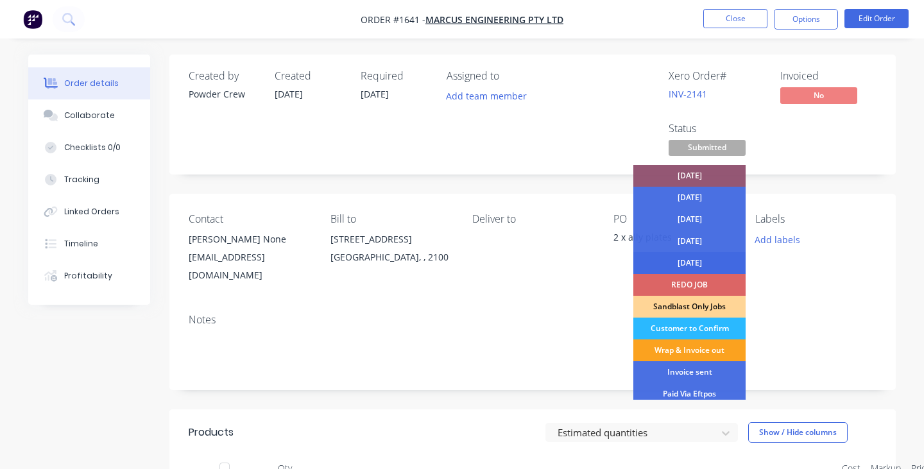
click at [673, 263] on div "[DATE]" at bounding box center [690, 263] width 112 height 22
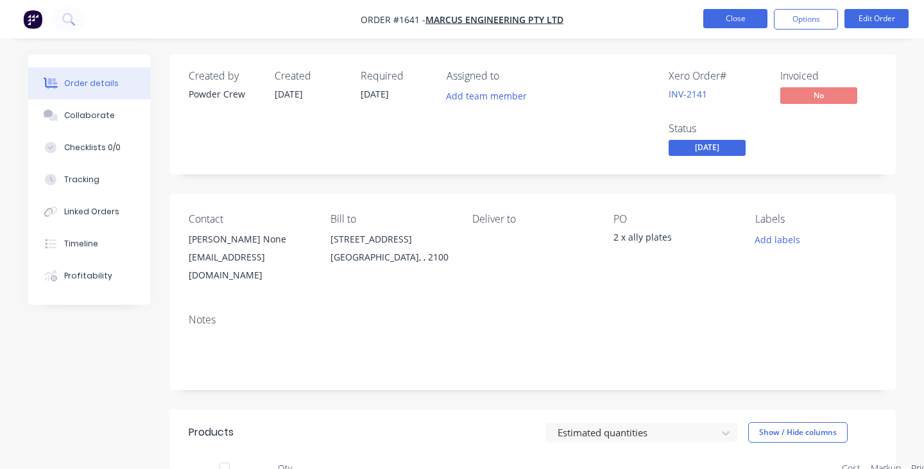
click at [718, 21] on button "Close" at bounding box center [736, 18] width 64 height 19
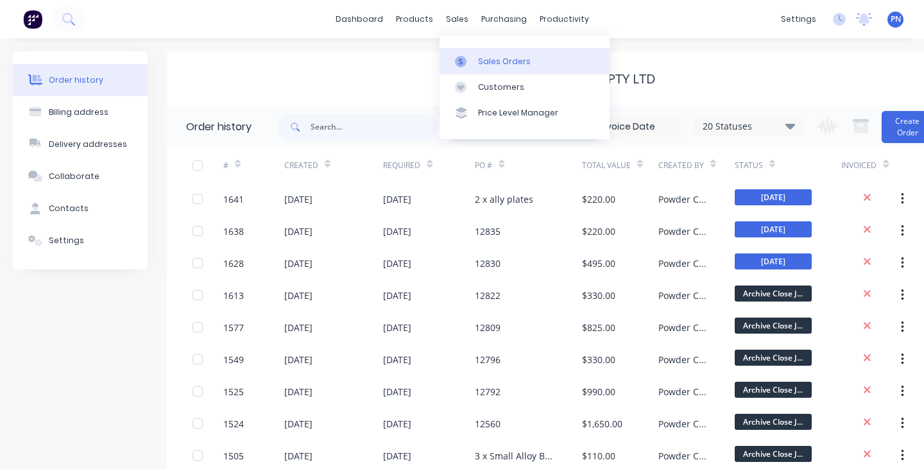
click at [491, 56] on div "Sales Orders" at bounding box center [504, 62] width 53 height 12
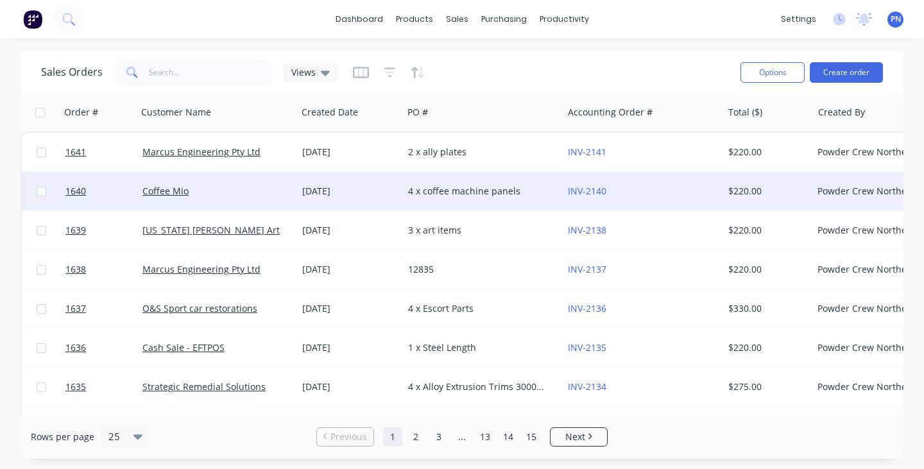
click at [256, 189] on div "Coffee Mio" at bounding box center [214, 191] width 143 height 13
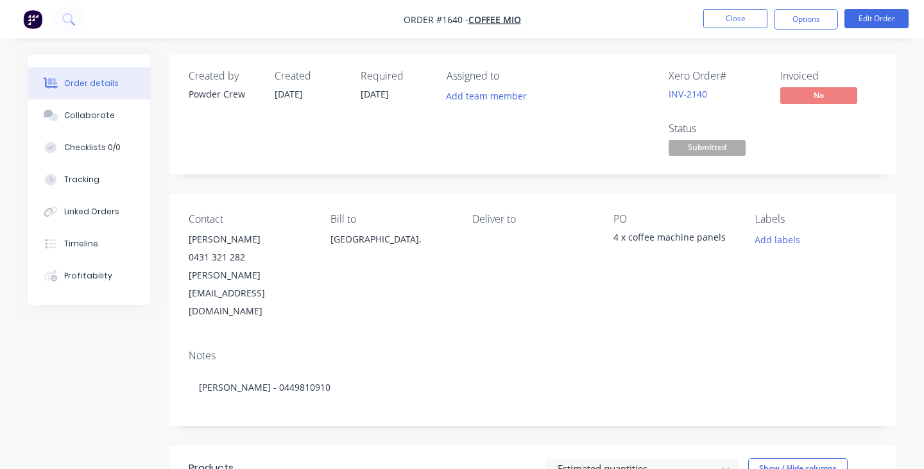
click at [709, 149] on span "Submitted" at bounding box center [707, 148] width 77 height 16
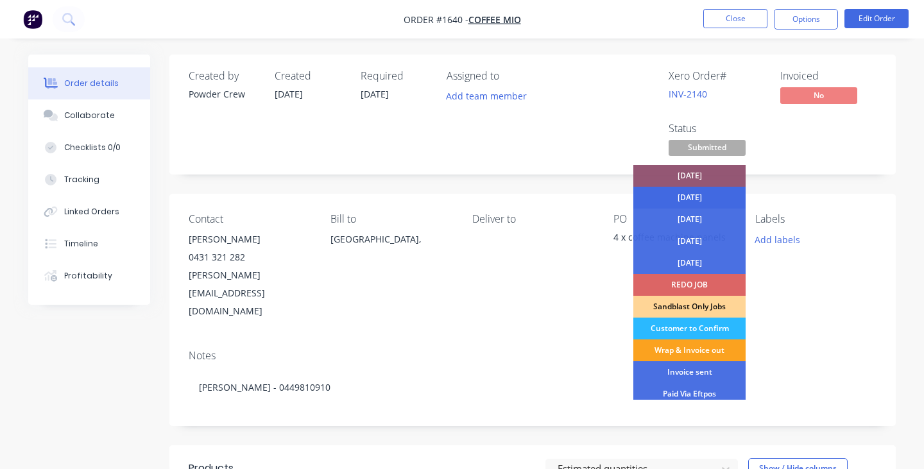
click at [697, 194] on div "[DATE]" at bounding box center [690, 198] width 112 height 22
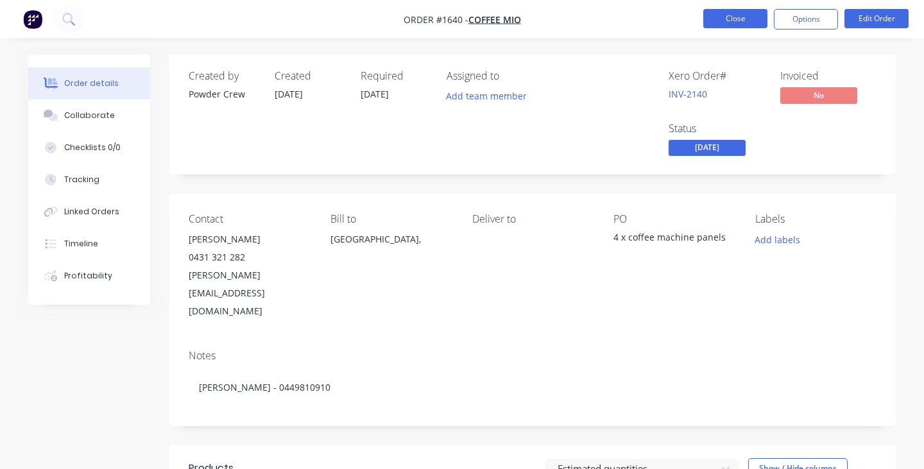
click at [729, 13] on button "Close" at bounding box center [736, 18] width 64 height 19
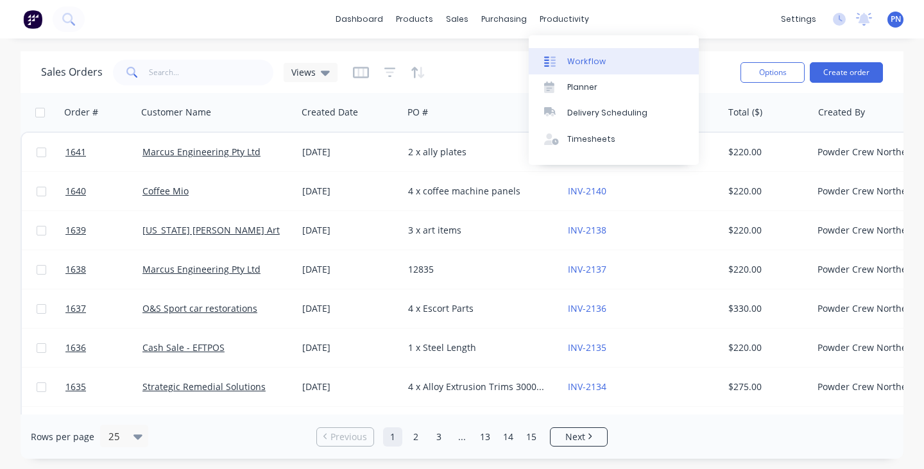
click at [584, 62] on div "Workflow" at bounding box center [586, 62] width 39 height 12
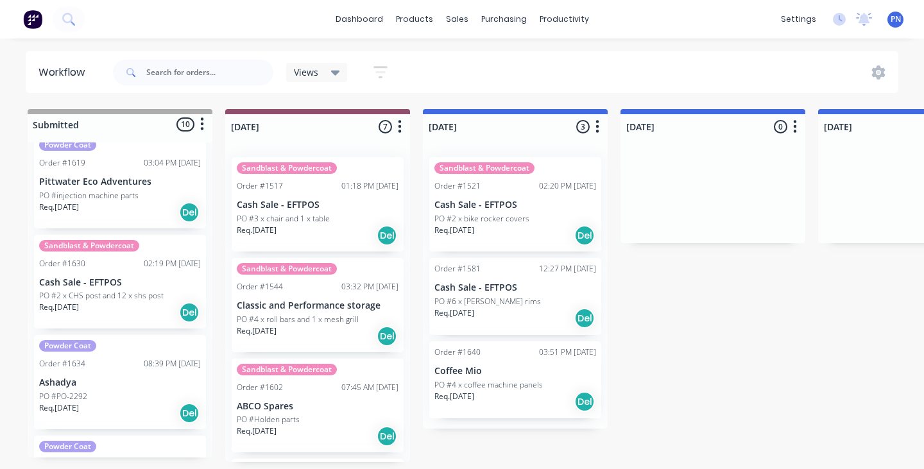
scroll to position [670, 0]
click at [152, 313] on div "Req. [DATE] Del" at bounding box center [120, 312] width 162 height 22
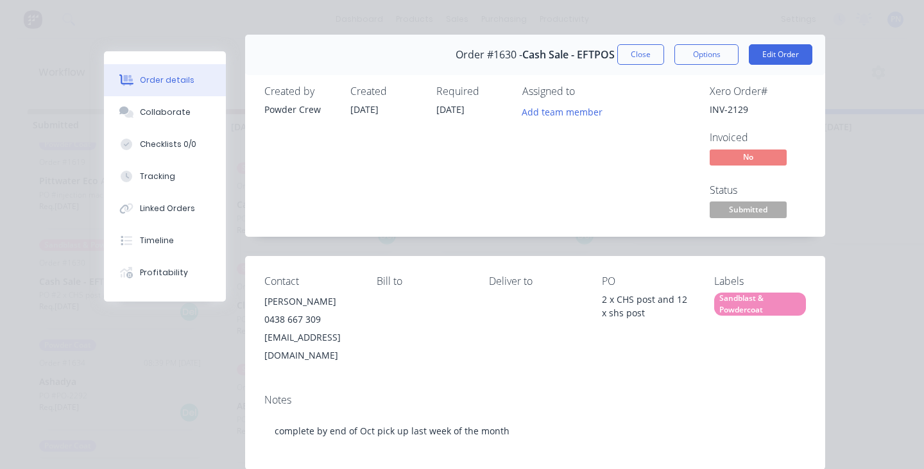
scroll to position [12, 0]
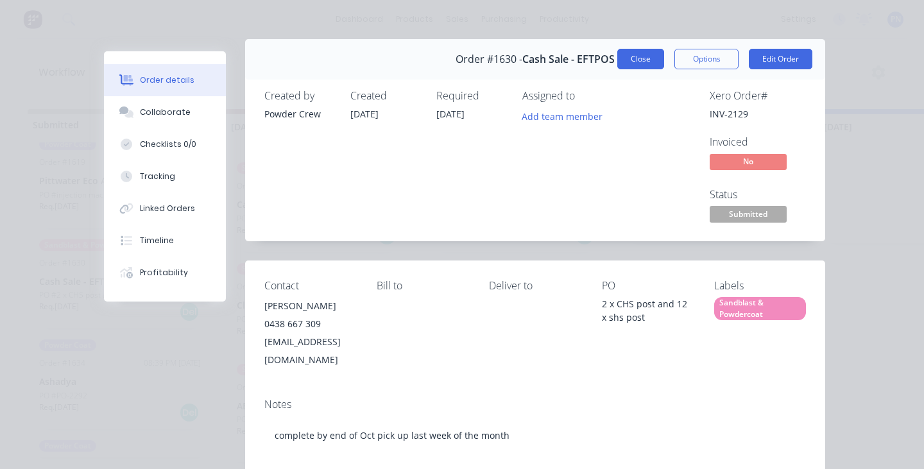
click at [648, 60] on button "Close" at bounding box center [641, 59] width 47 height 21
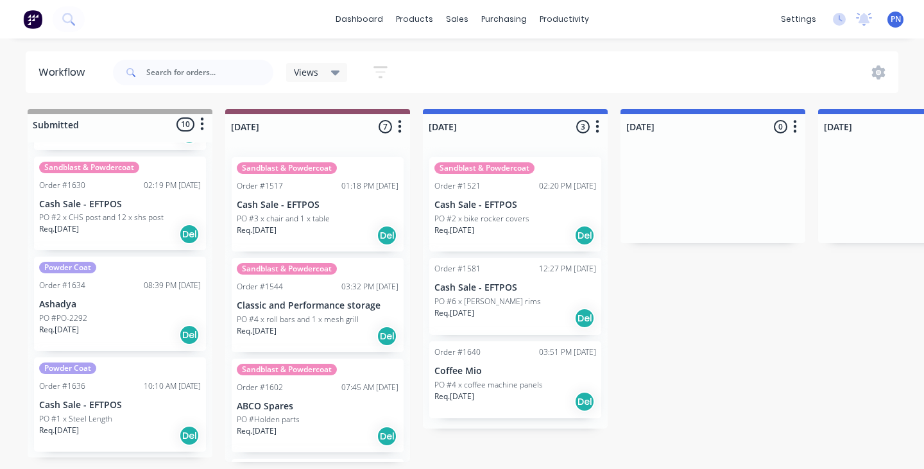
scroll to position [747, 0]
click at [147, 395] on div "Powder Coat Order #1636 10:10 AM [DATE] Cash Sale - EFTPOS PO #1 x Steel Length…" at bounding box center [120, 405] width 172 height 94
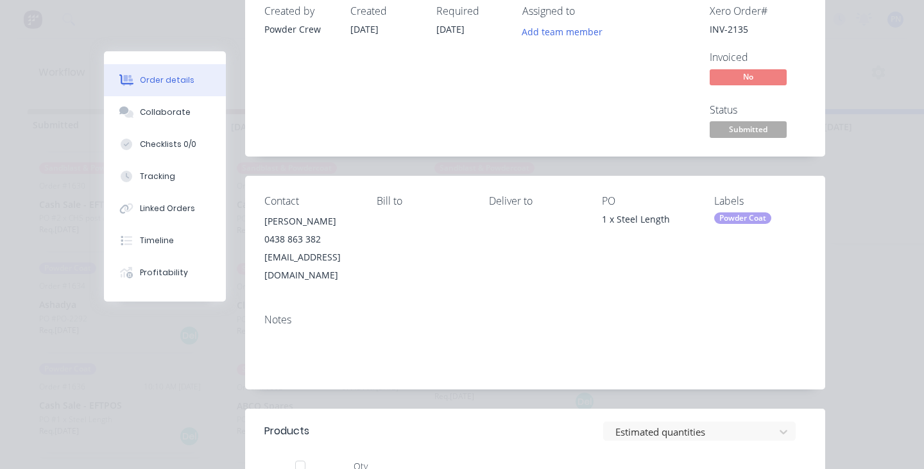
scroll to position [50, 0]
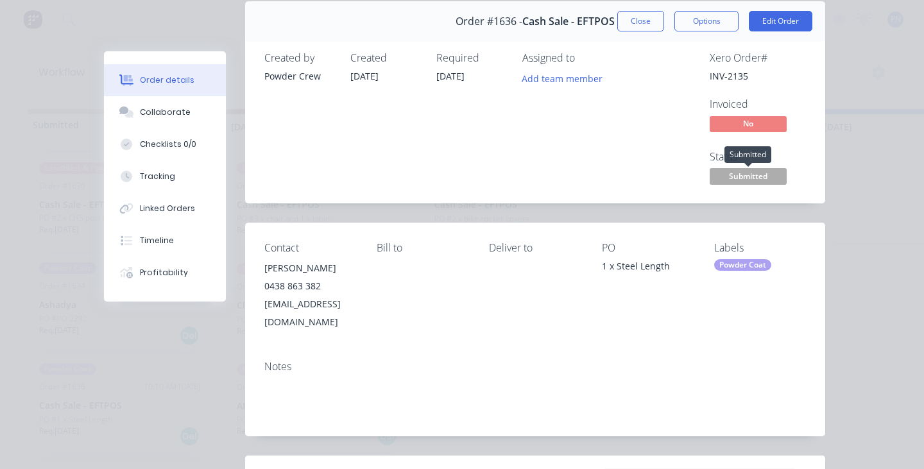
click at [731, 179] on span "Submitted" at bounding box center [748, 176] width 77 height 16
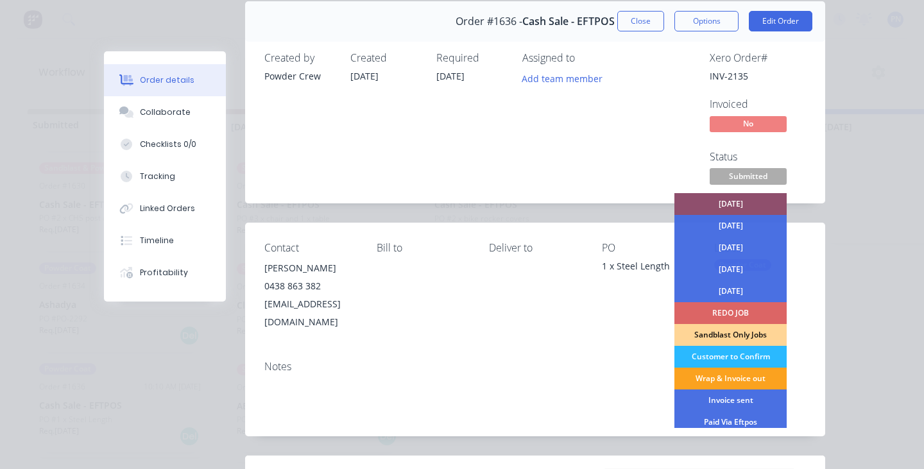
click at [731, 202] on div "[DATE]" at bounding box center [731, 204] width 112 height 22
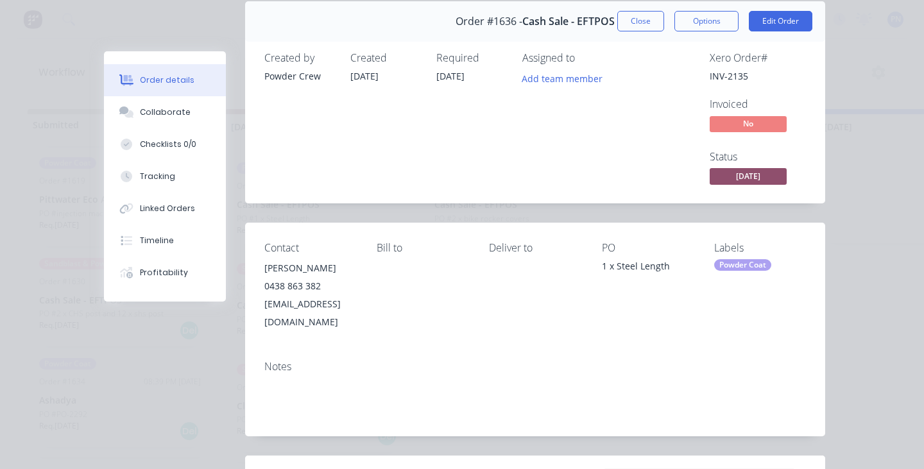
scroll to position [646, 0]
click at [637, 30] on button "Close" at bounding box center [641, 21] width 47 height 21
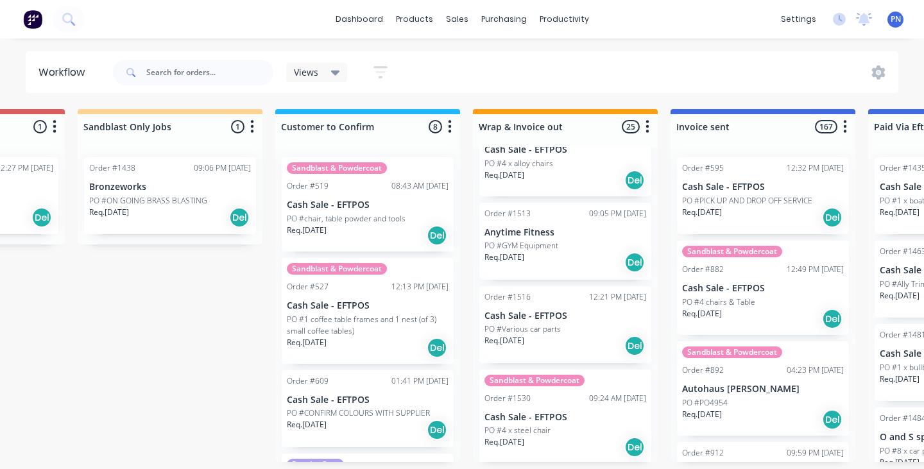
scroll to position [657, 0]
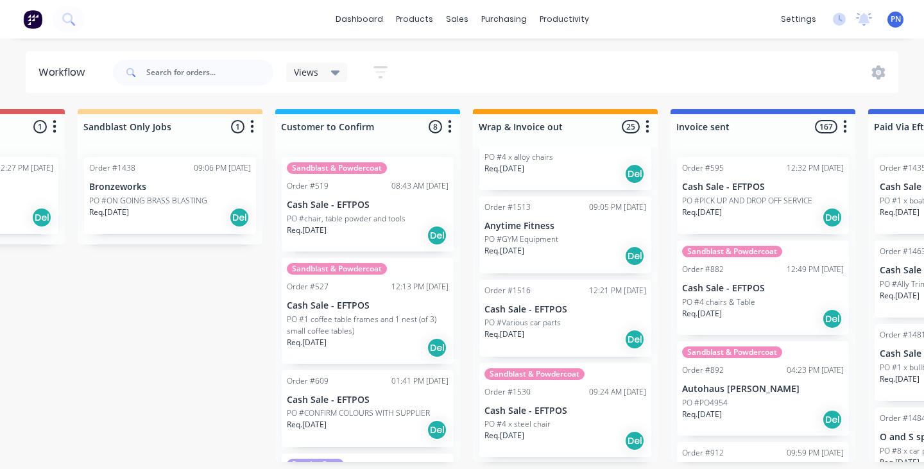
click at [595, 245] on div "Req. [DATE] Del" at bounding box center [566, 256] width 162 height 22
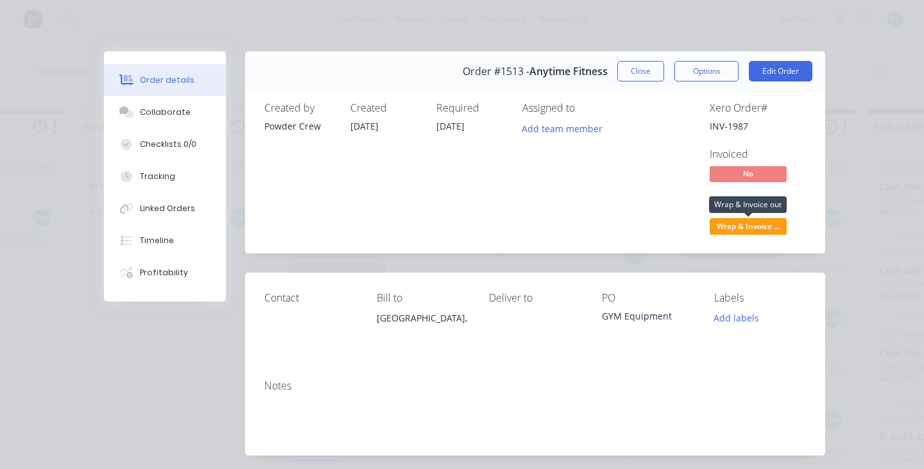
click at [731, 232] on span "Wrap & Invoice ..." at bounding box center [748, 226] width 77 height 16
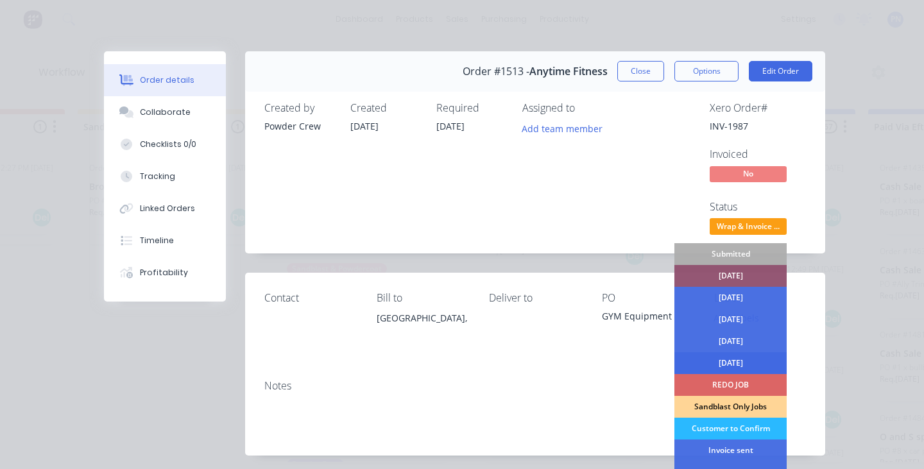
click at [727, 365] on div "[DATE]" at bounding box center [731, 363] width 112 height 22
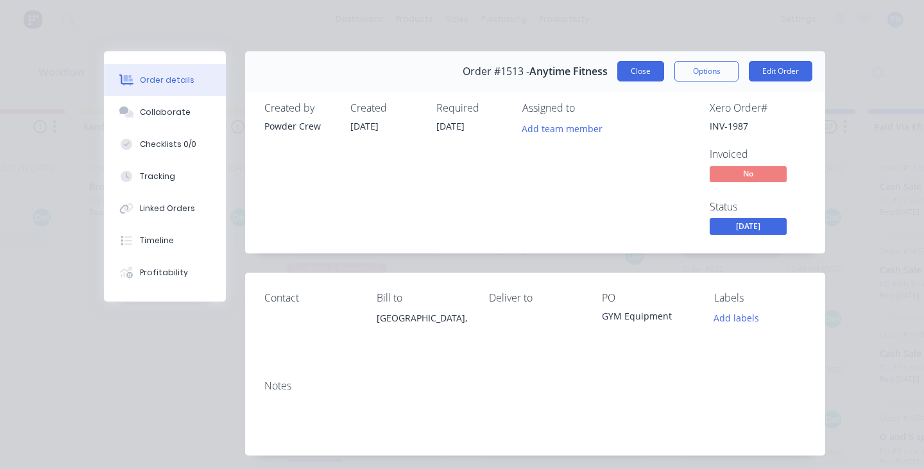
click at [652, 78] on button "Close" at bounding box center [641, 71] width 47 height 21
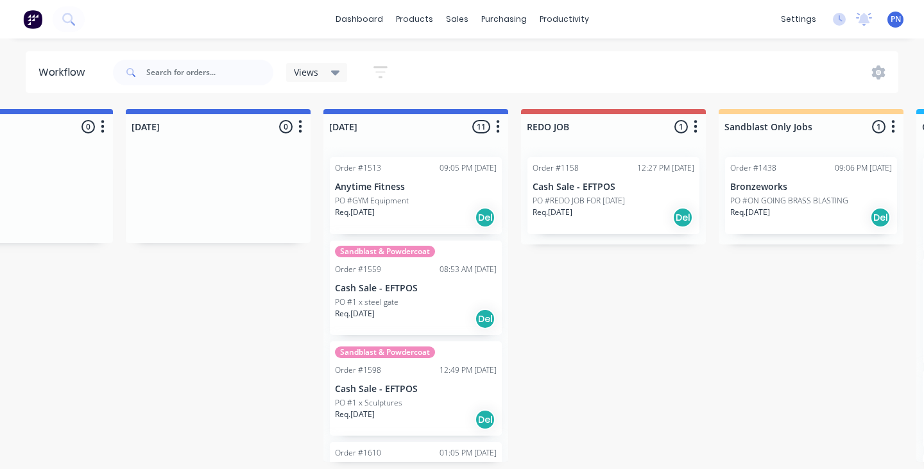
scroll to position [0, 695]
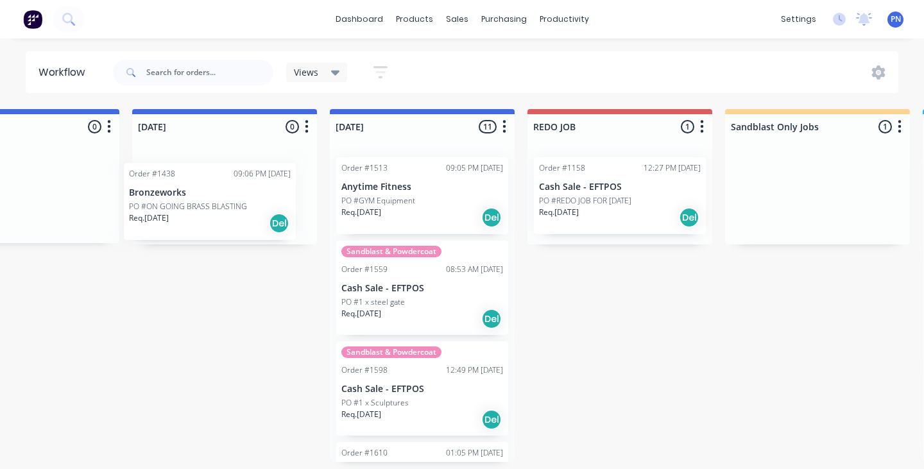
drag, startPoint x: 799, startPoint y: 211, endPoint x: 192, endPoint y: 211, distance: 606.7
click at [192, 212] on div "Submitted 9 Status colour #ADADAD hex #ADADAD Save Cancel Summaries Total order…" at bounding box center [747, 285] width 2886 height 353
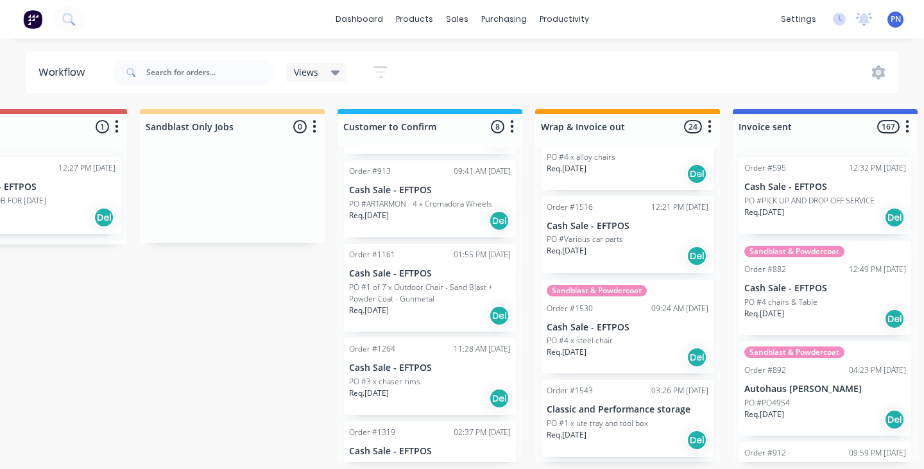
scroll to position [395, 0]
click at [459, 310] on div "Req. [DATE] Del" at bounding box center [430, 315] width 162 height 22
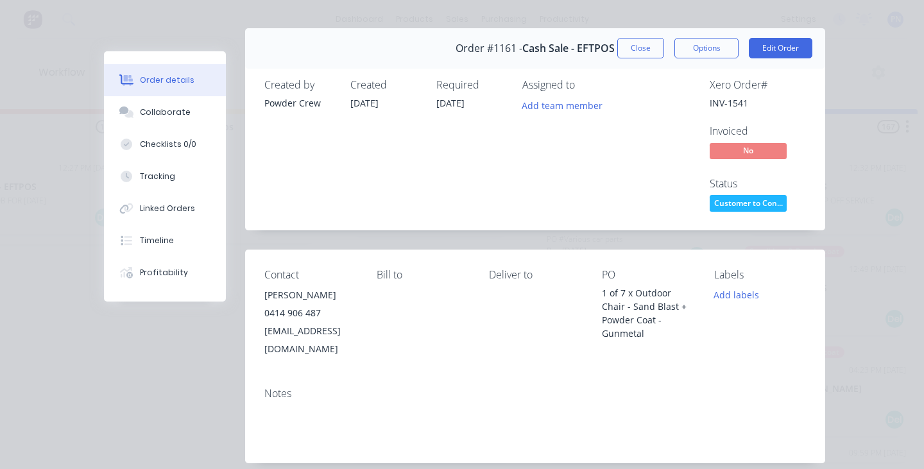
scroll to position [24, 0]
click at [637, 49] on button "Close" at bounding box center [641, 47] width 47 height 21
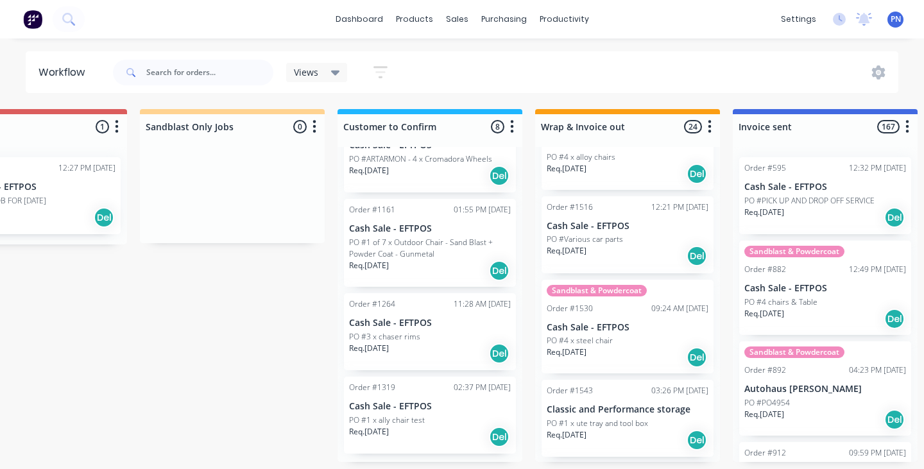
scroll to position [0, 1272]
click at [465, 415] on div "PO #1 x ally chair test" at bounding box center [430, 421] width 162 height 12
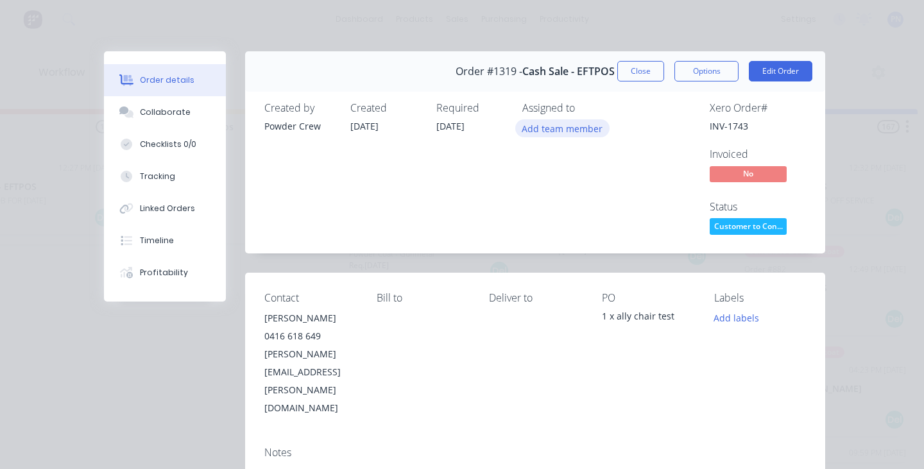
scroll to position [0, 0]
click at [643, 69] on button "Close" at bounding box center [641, 71] width 47 height 21
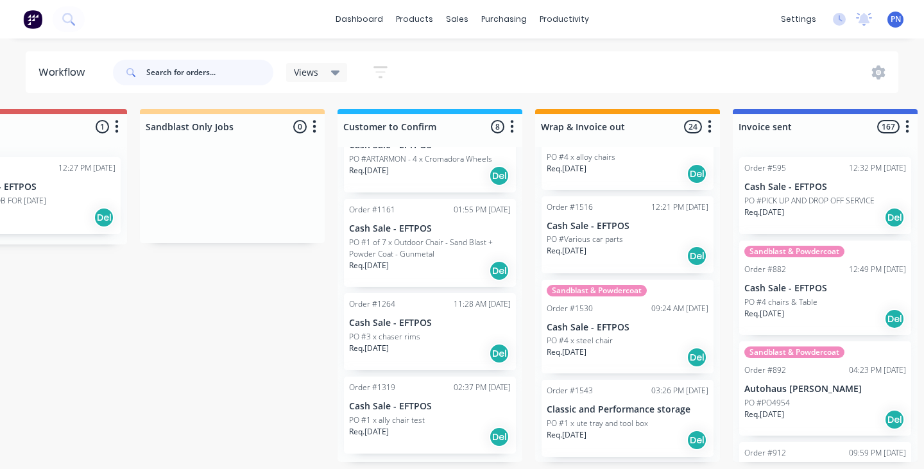
click at [194, 79] on input "text" at bounding box center [209, 73] width 127 height 26
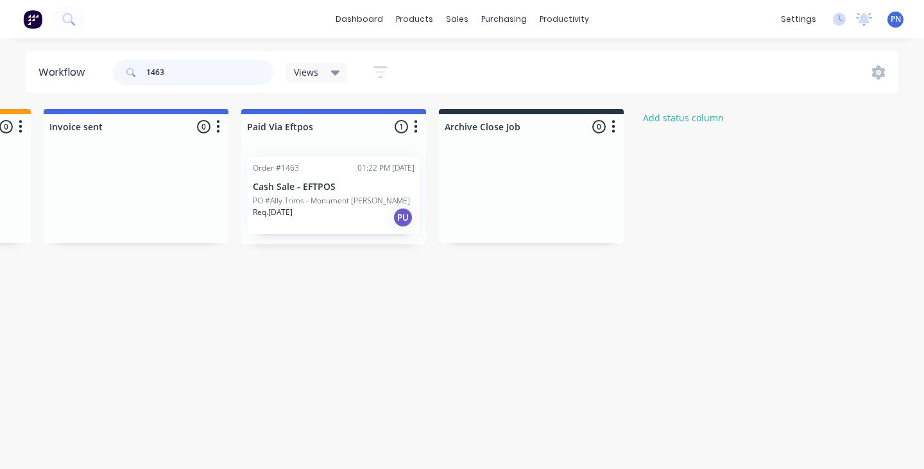
scroll to position [0, 1961]
type input "1463"
click at [365, 222] on div "Req. [DATE] PU" at bounding box center [334, 218] width 162 height 22
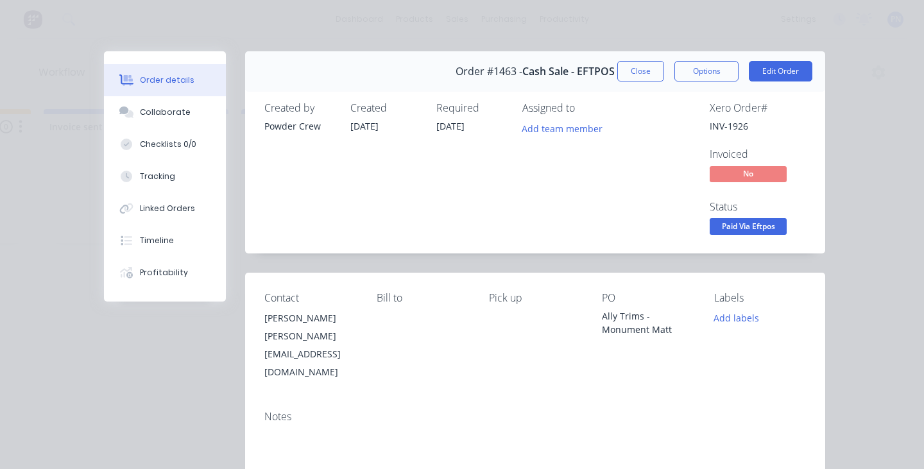
scroll to position [0, 0]
click at [645, 62] on button "Close" at bounding box center [641, 71] width 47 height 21
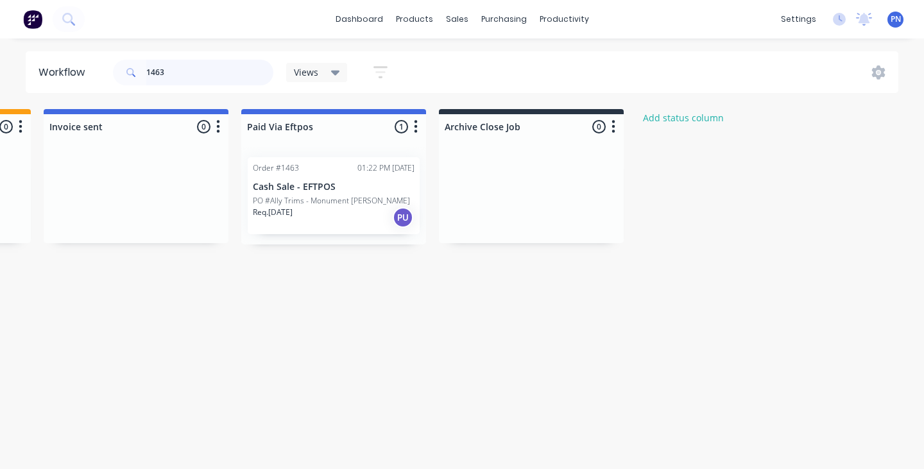
click at [177, 69] on input "1463" at bounding box center [209, 73] width 127 height 26
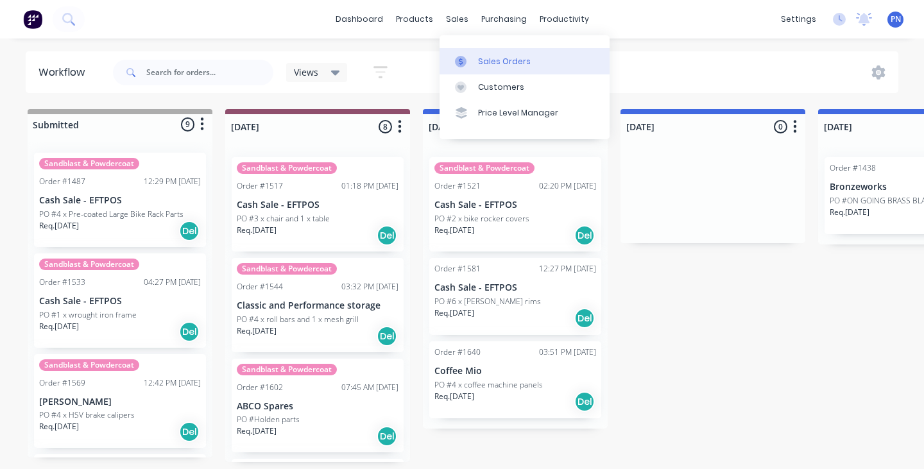
click at [486, 58] on div "Sales Orders" at bounding box center [504, 62] width 53 height 12
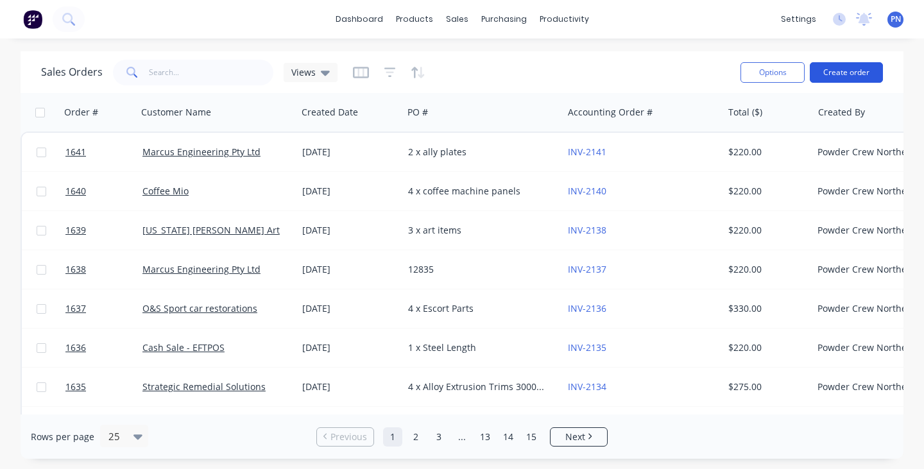
click at [836, 76] on button "Create order" at bounding box center [846, 72] width 73 height 21
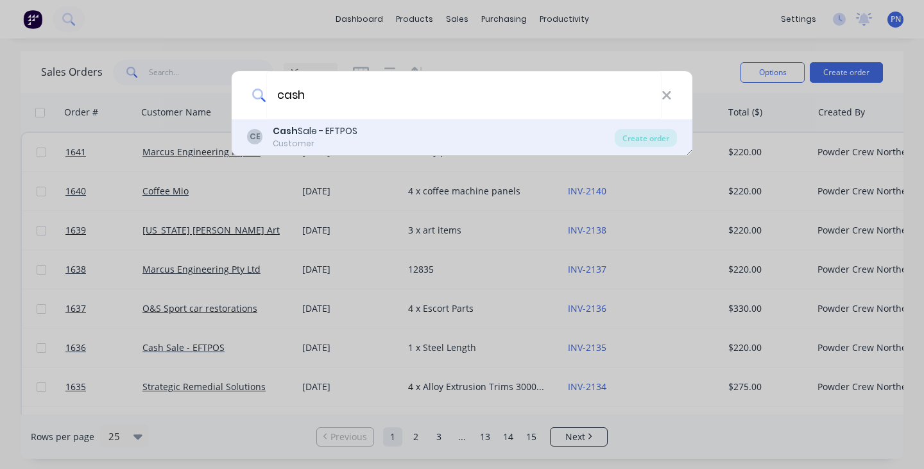
type input "cash"
click at [320, 135] on div "Cash Sale - EFTPOS" at bounding box center [315, 131] width 85 height 13
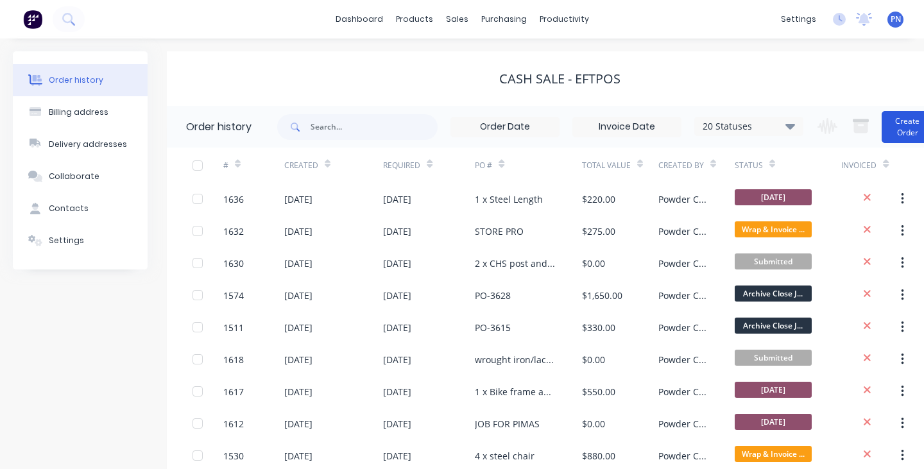
click at [899, 125] on button "Create Order" at bounding box center [907, 127] width 51 height 32
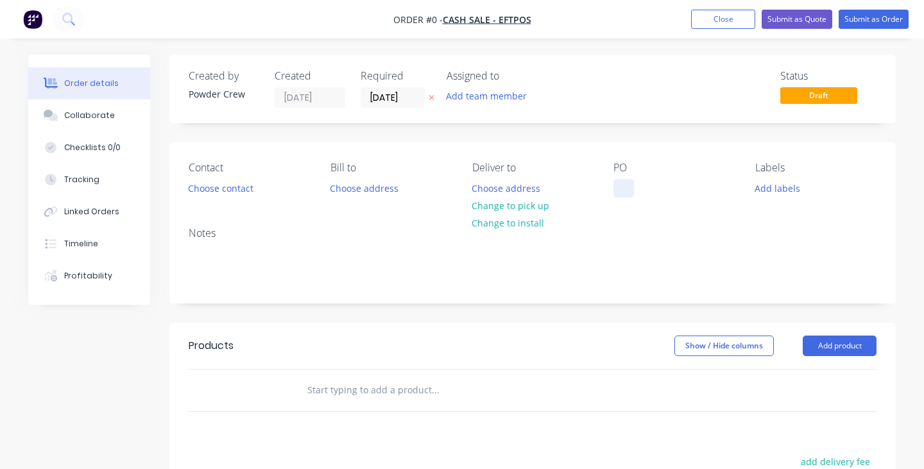
click at [625, 192] on div at bounding box center [624, 188] width 21 height 19
click at [648, 191] on div "Iron book press" at bounding box center [657, 188] width 87 height 19
click at [672, 189] on div "Iron Book press" at bounding box center [657, 188] width 87 height 19
click at [624, 192] on div "Iron Book Press" at bounding box center [657, 188] width 87 height 19
click at [663, 191] on div "Heavy Iron Book Press" at bounding box center [671, 188] width 115 height 19
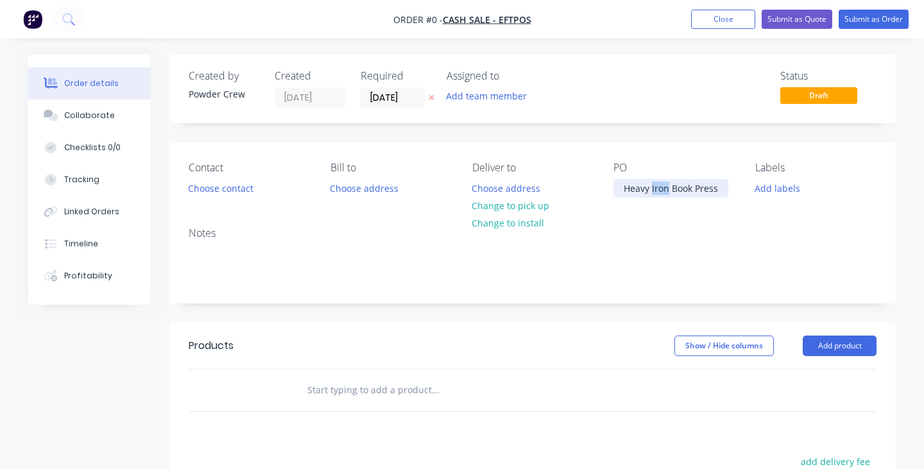
click at [664, 191] on div "Heavy Iron Book Press" at bounding box center [671, 188] width 115 height 19
copy div "Heavy Iron Book Press"
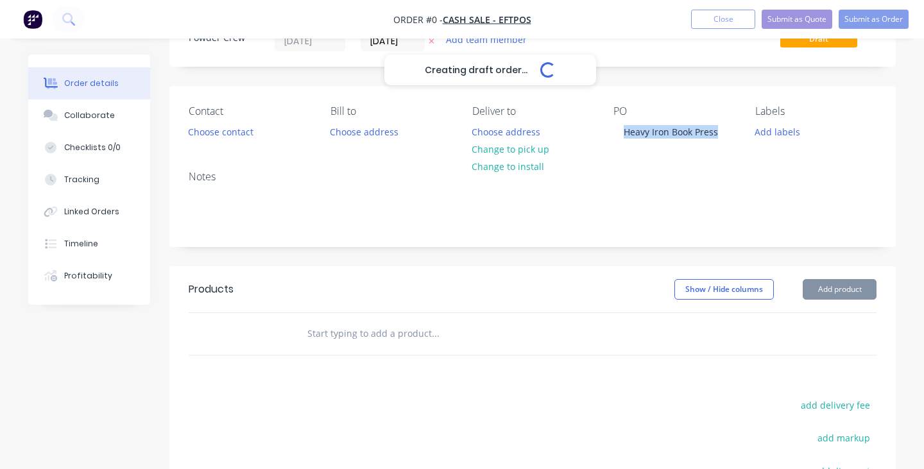
click at [838, 284] on div "Creating draft order... Loading... Order details Collaborate Checklists 0/0 Tra…" at bounding box center [462, 340] width 894 height 685
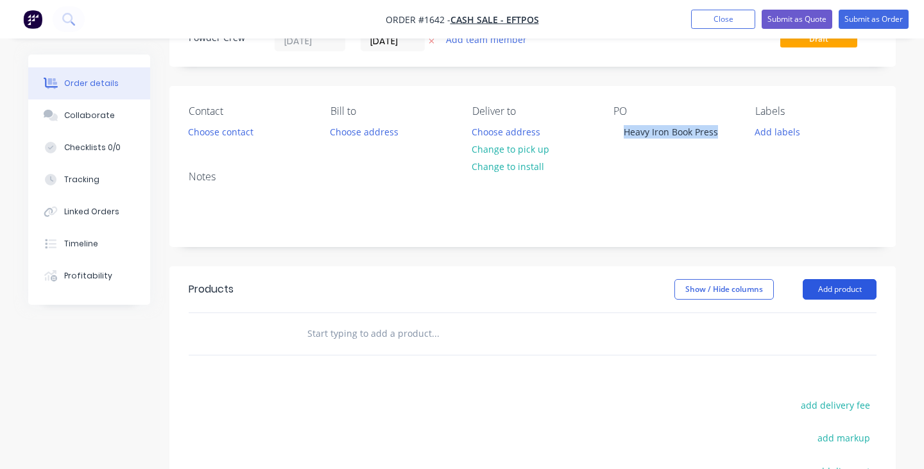
click at [838, 284] on button "Add product" at bounding box center [840, 289] width 74 height 21
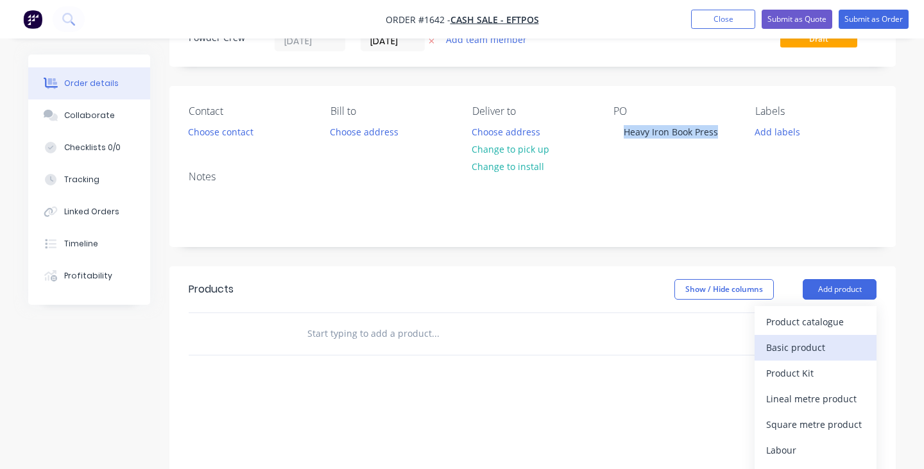
click at [813, 356] on div "Basic product" at bounding box center [816, 347] width 99 height 19
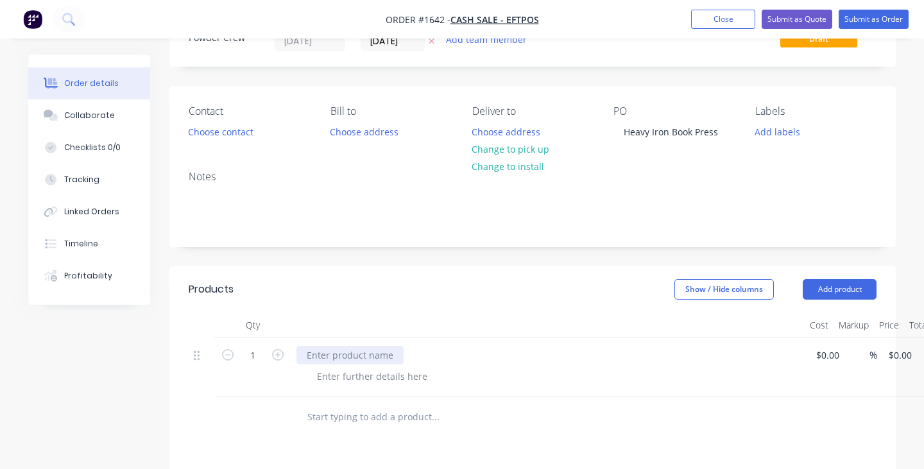
click at [369, 363] on div at bounding box center [350, 355] width 107 height 19
paste div
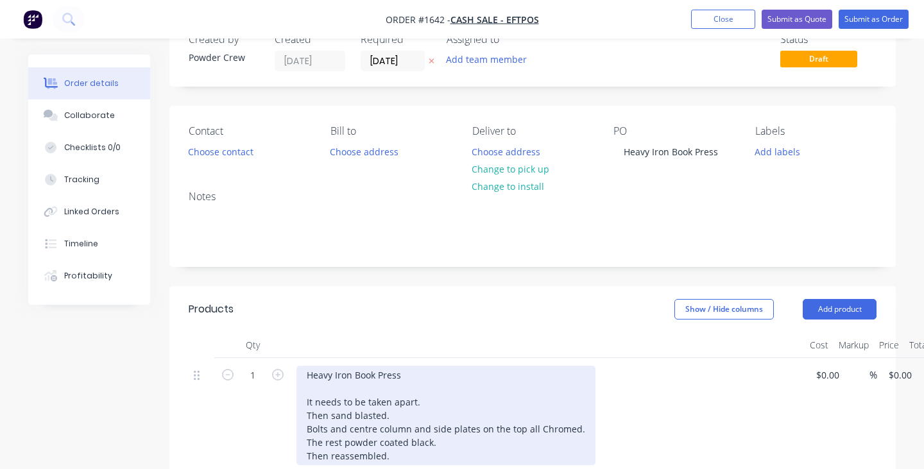
scroll to position [30, 0]
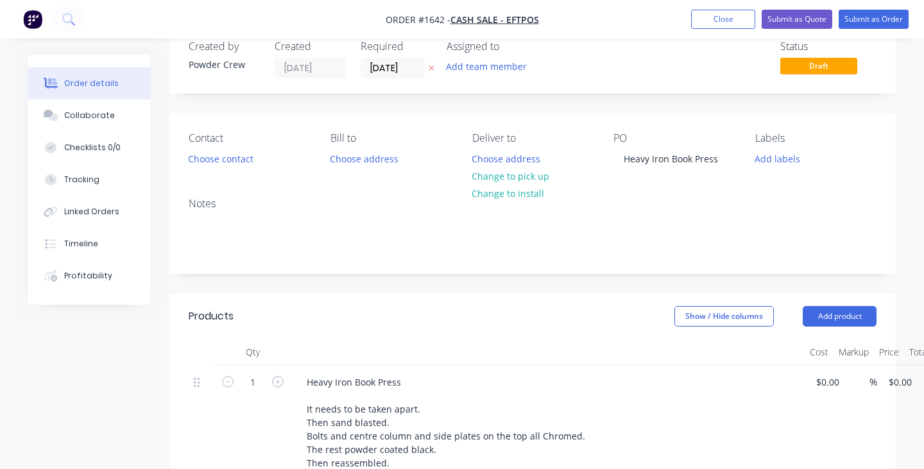
click at [241, 149] on div "Contact Choose contact" at bounding box center [249, 150] width 121 height 36
click at [241, 153] on button "Choose contact" at bounding box center [221, 158] width 79 height 17
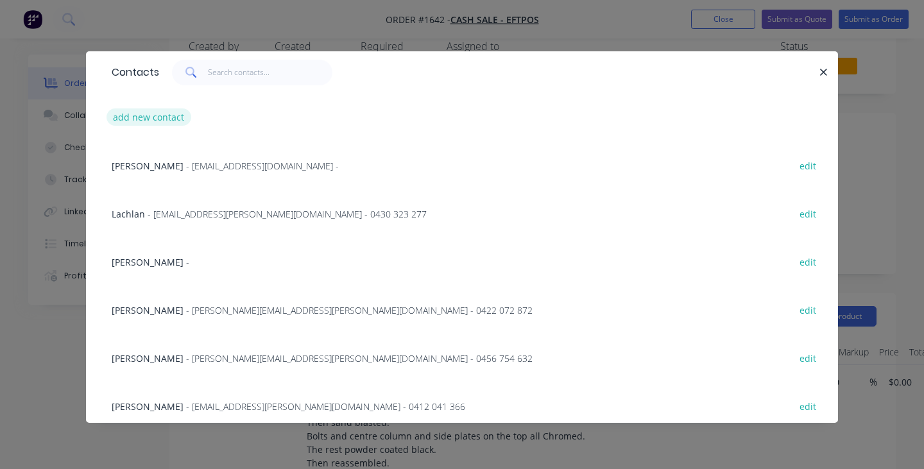
click at [169, 114] on button "add new contact" at bounding box center [149, 116] width 85 height 17
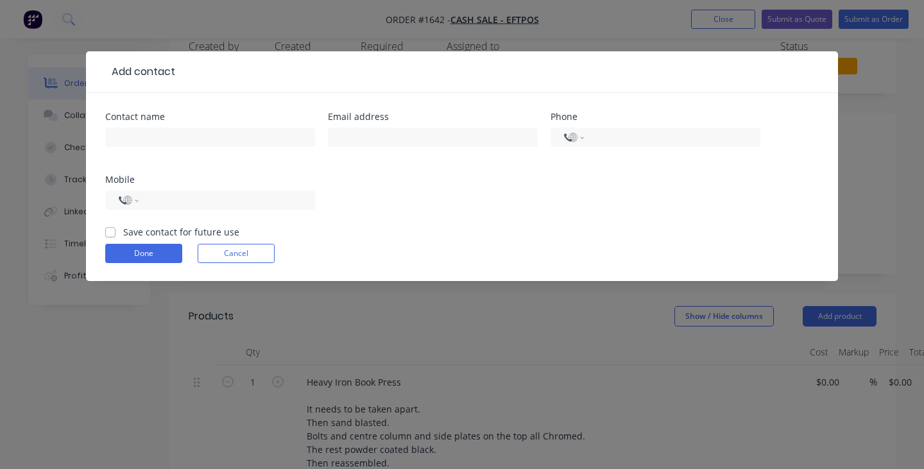
select select "AU"
paste input "[EMAIL_ADDRESS][DOMAIN_NAME]"
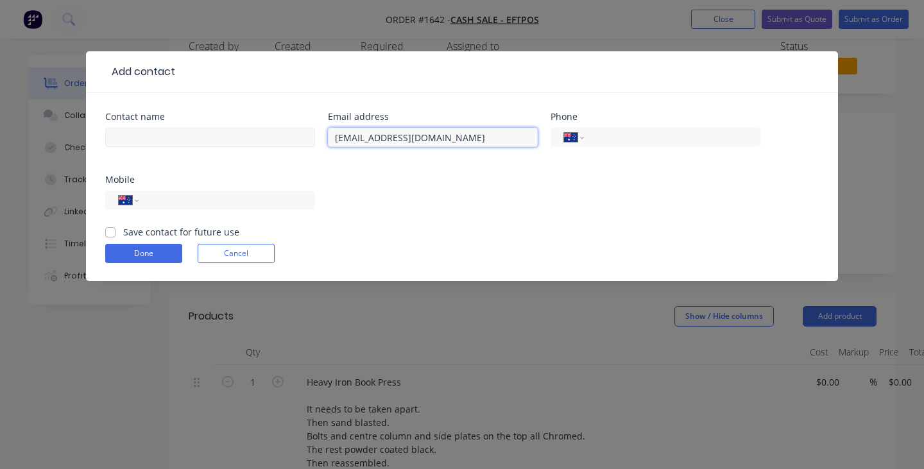
type input "[EMAIL_ADDRESS][DOMAIN_NAME]"
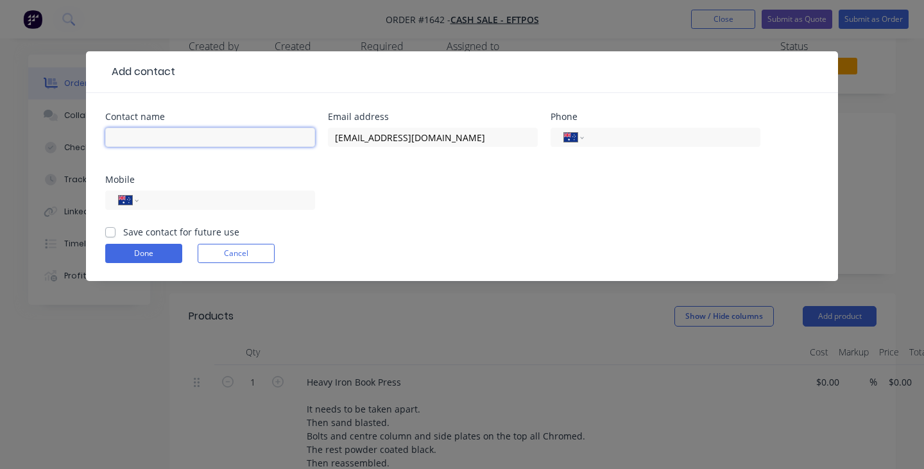
paste input "[PERSON_NAME]"
type input "[PERSON_NAME]"
click at [383, 193] on div "Contact name [PERSON_NAME] Email address [EMAIL_ADDRESS][DOMAIN_NAME] Phone Int…" at bounding box center [462, 168] width 714 height 113
click at [170, 246] on button "Done" at bounding box center [143, 253] width 77 height 19
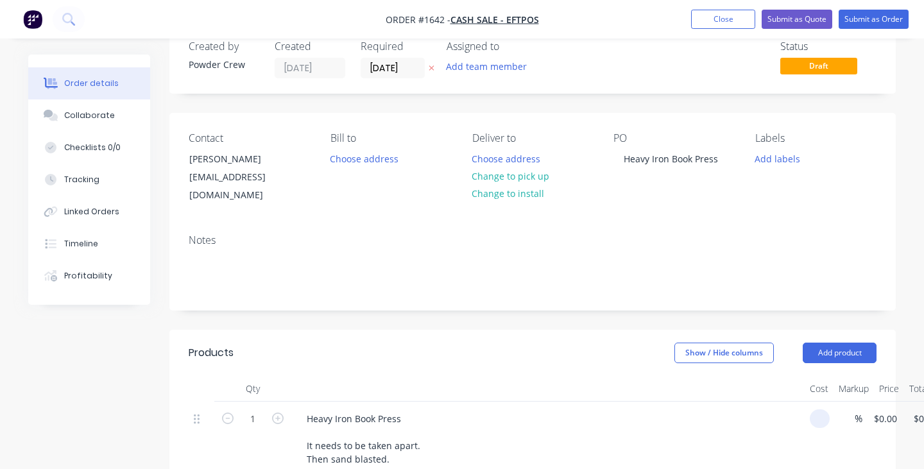
click at [831, 410] on div "1 Heavy Iron Book Press It needs to be taken apart. Then sand blasted. Bolts an…" at bounding box center [533, 471] width 688 height 139
type input "$700.00"
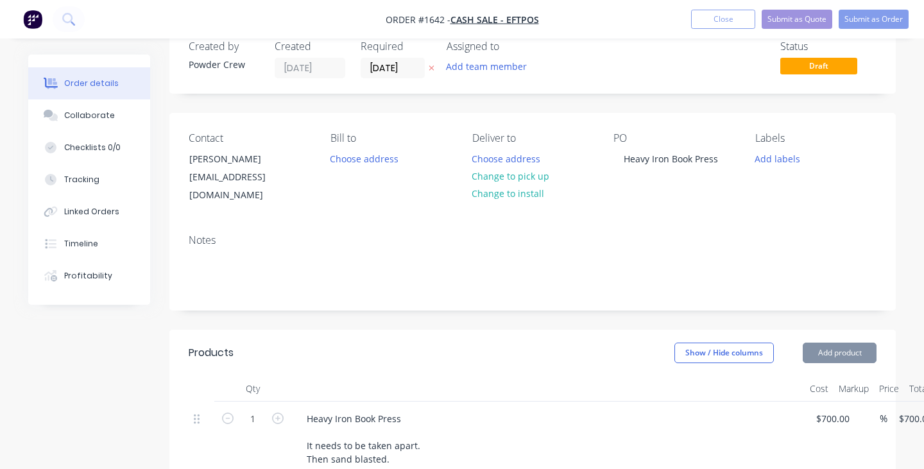
click at [727, 382] on div at bounding box center [548, 389] width 514 height 26
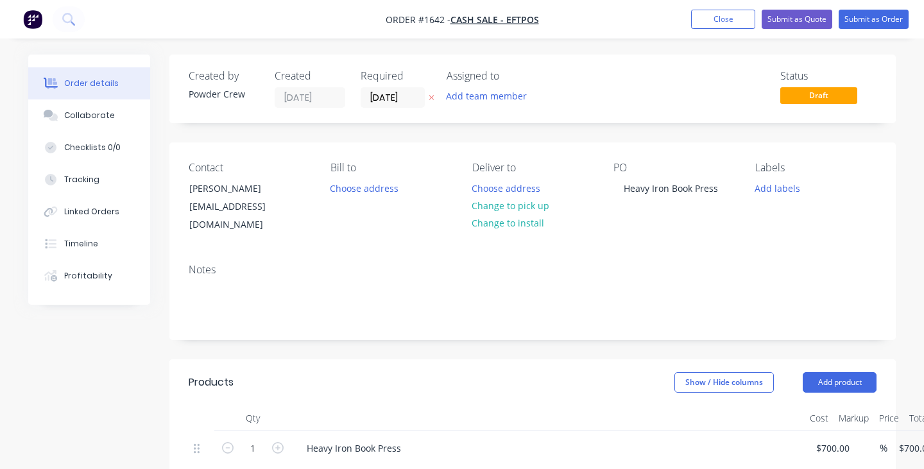
scroll to position [0, 0]
click at [849, 24] on button "Submit as Order" at bounding box center [874, 19] width 70 height 19
